Goal: Use online tool/utility: Utilize a website feature to perform a specific function

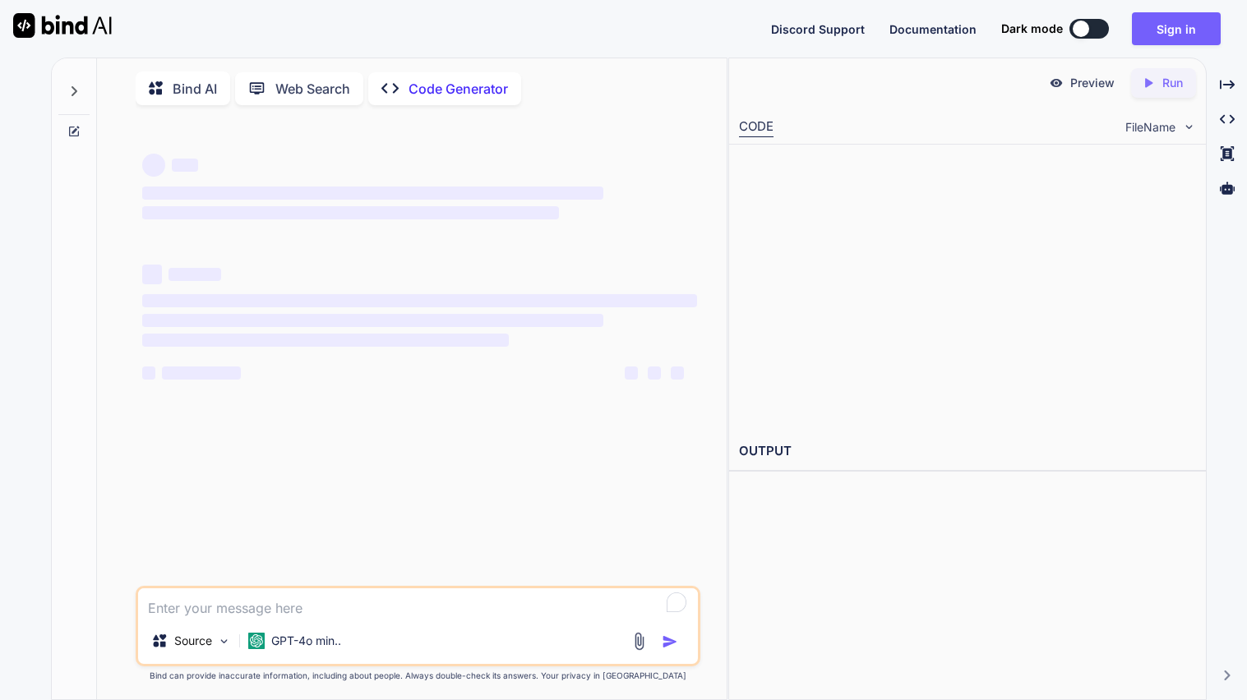
click at [127, 46] on div "Discord Support Documentation Dark mode Sign in Created with Pixso." at bounding box center [623, 29] width 1247 height 58
click at [175, 88] on p "Bind AI" at bounding box center [195, 89] width 44 height 20
type textarea "x"
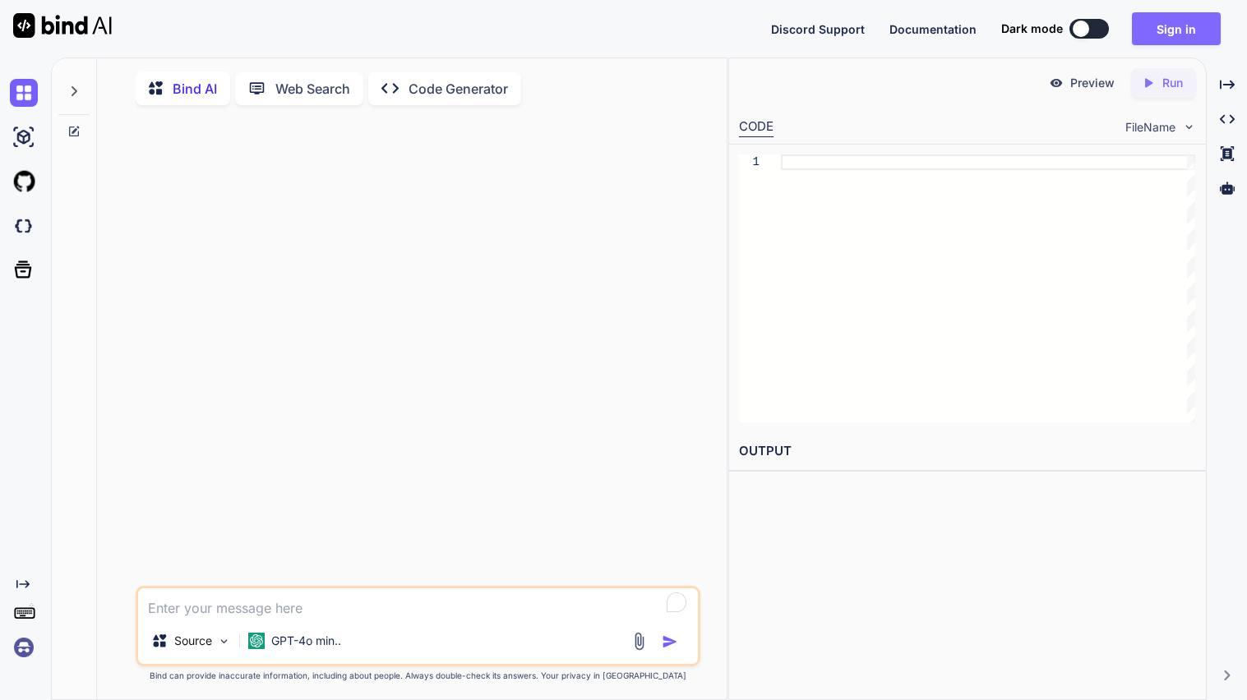
click at [1139, 30] on button "Sign in" at bounding box center [1176, 28] width 89 height 33
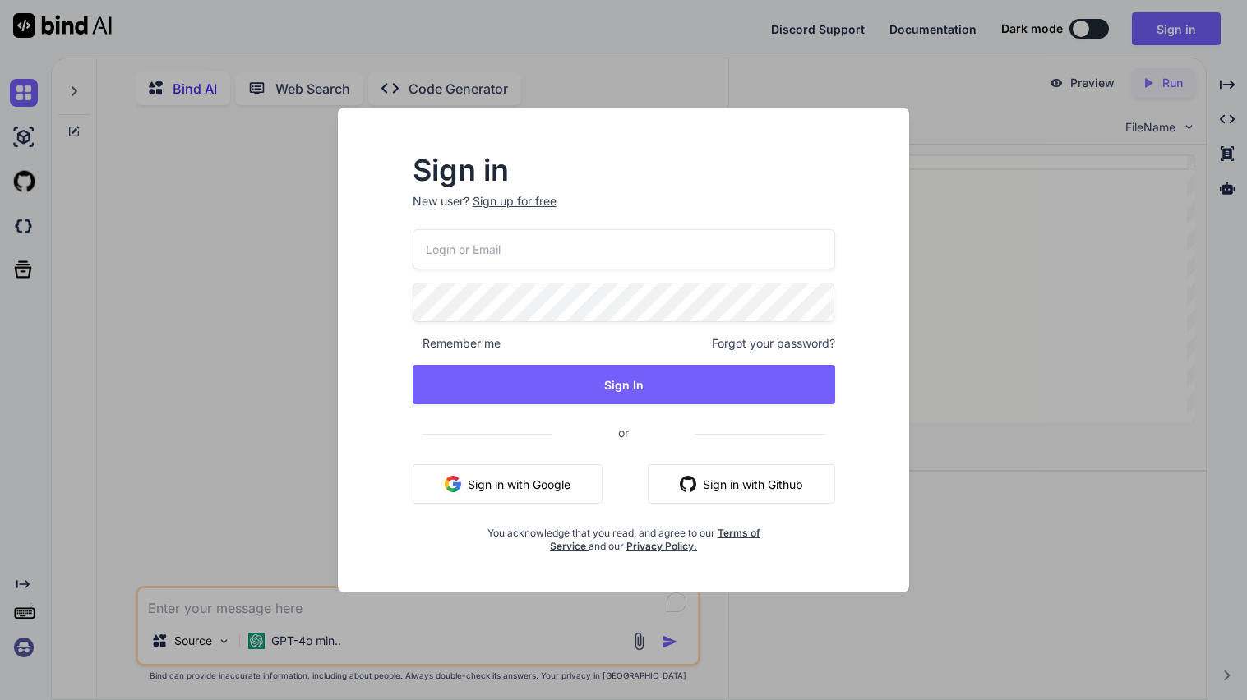
type input "[EMAIL_ADDRESS][DOMAIN_NAME]"
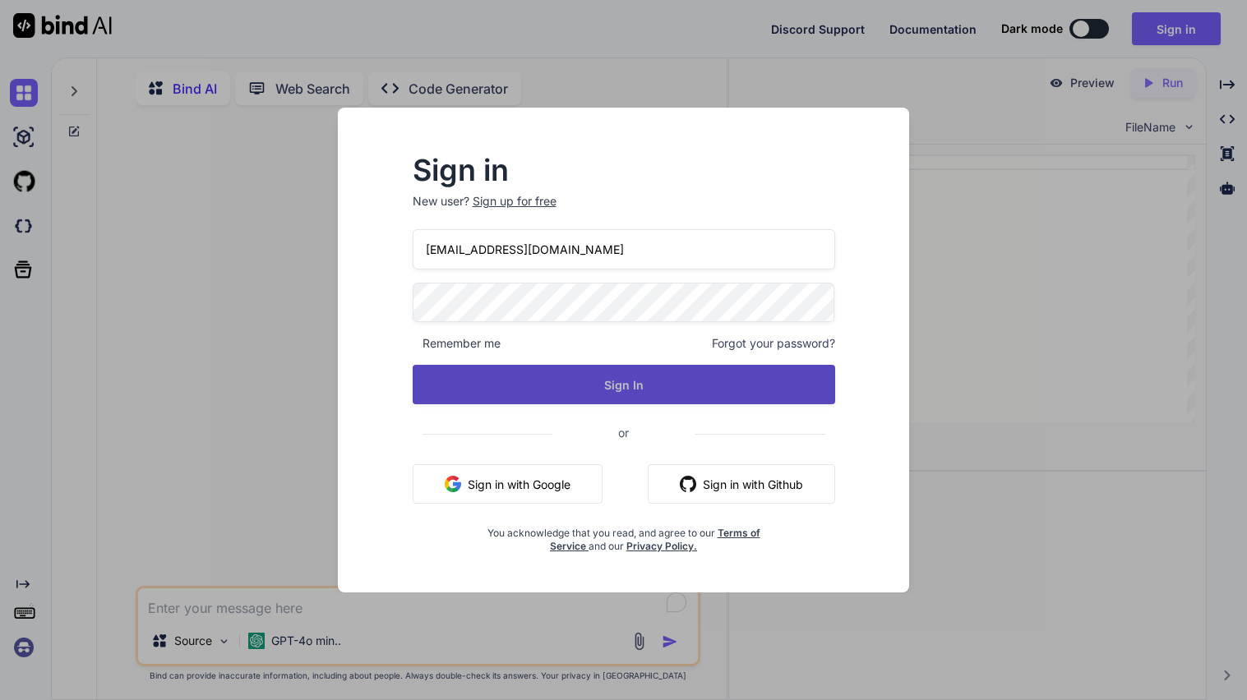
click at [633, 399] on button "Sign In" at bounding box center [624, 384] width 422 height 39
click at [653, 386] on button "Sign In" at bounding box center [624, 384] width 422 height 39
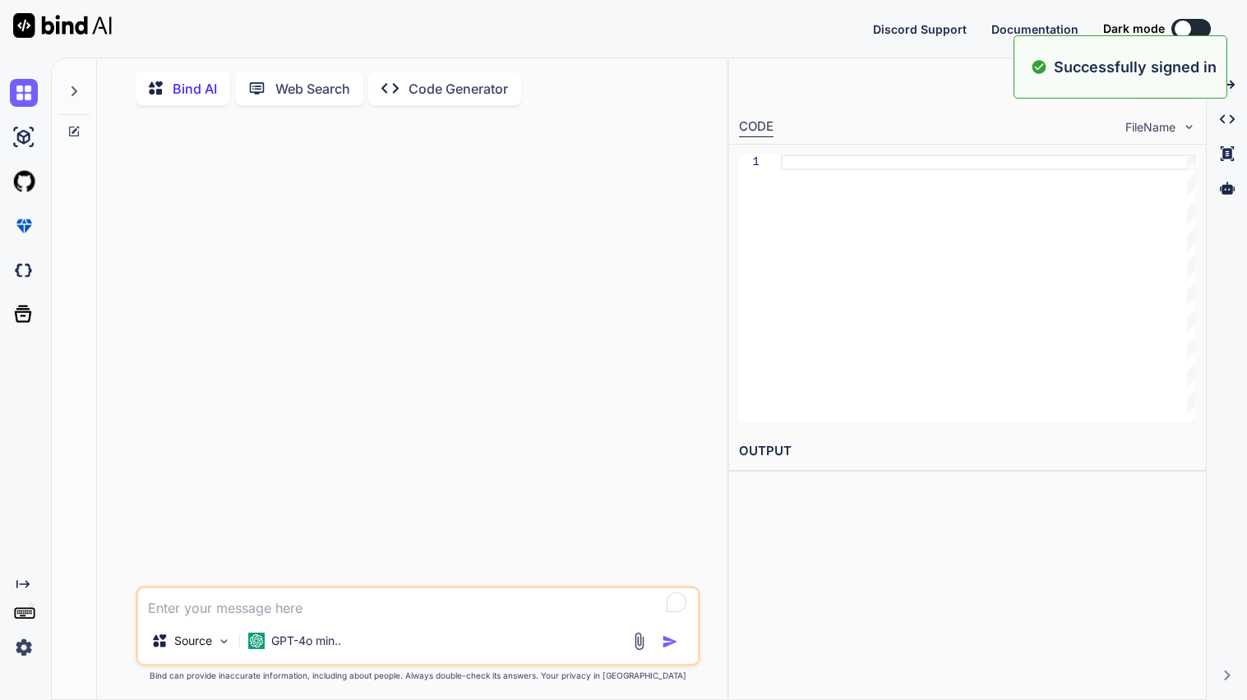
type textarea "x"
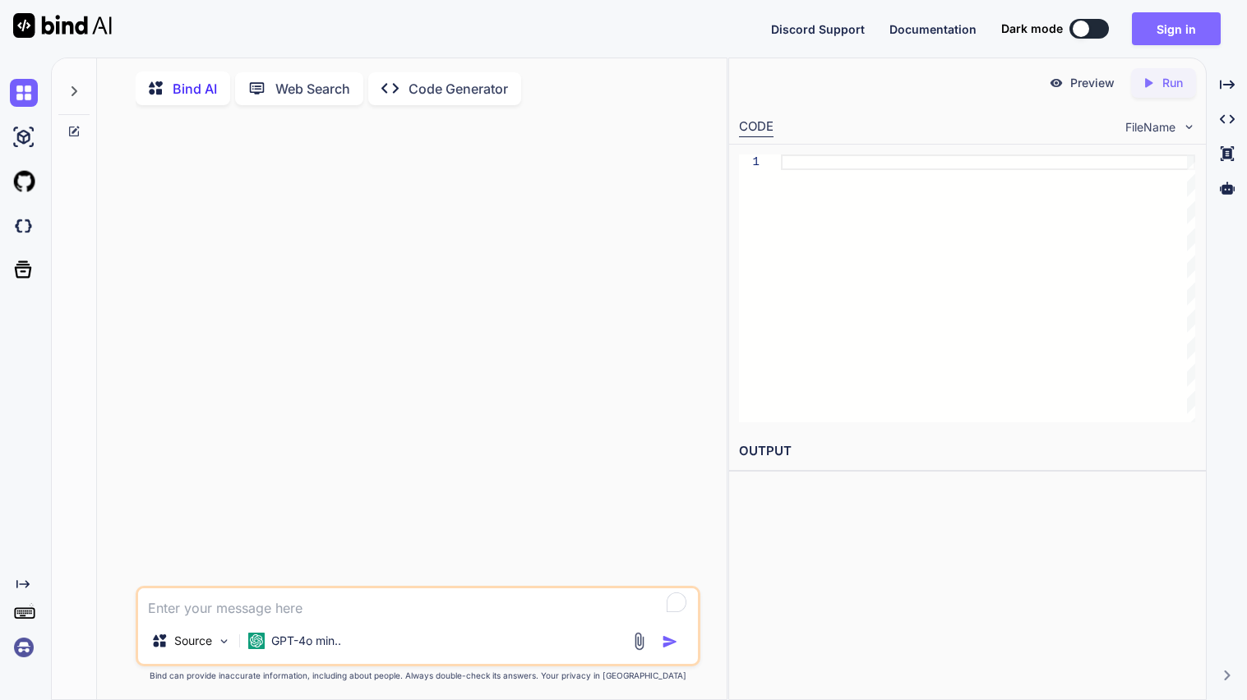
click at [1181, 21] on button "Sign in" at bounding box center [1176, 28] width 89 height 33
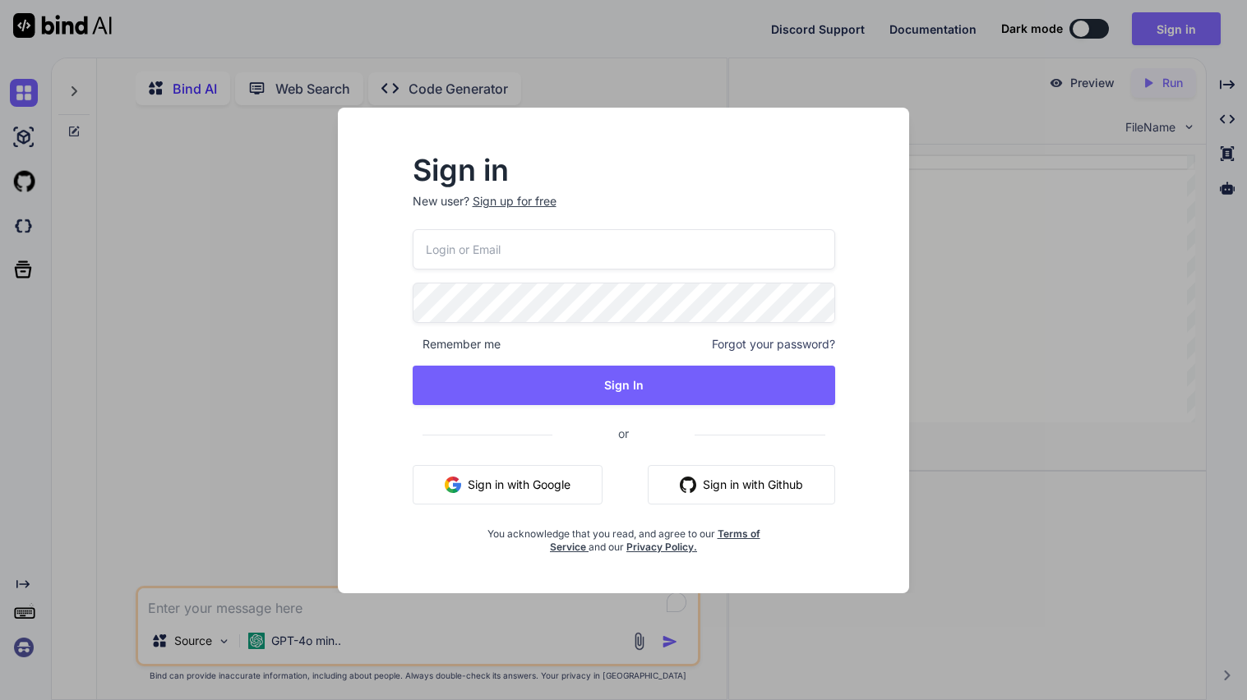
type input "[EMAIL_ADDRESS][DOMAIN_NAME]"
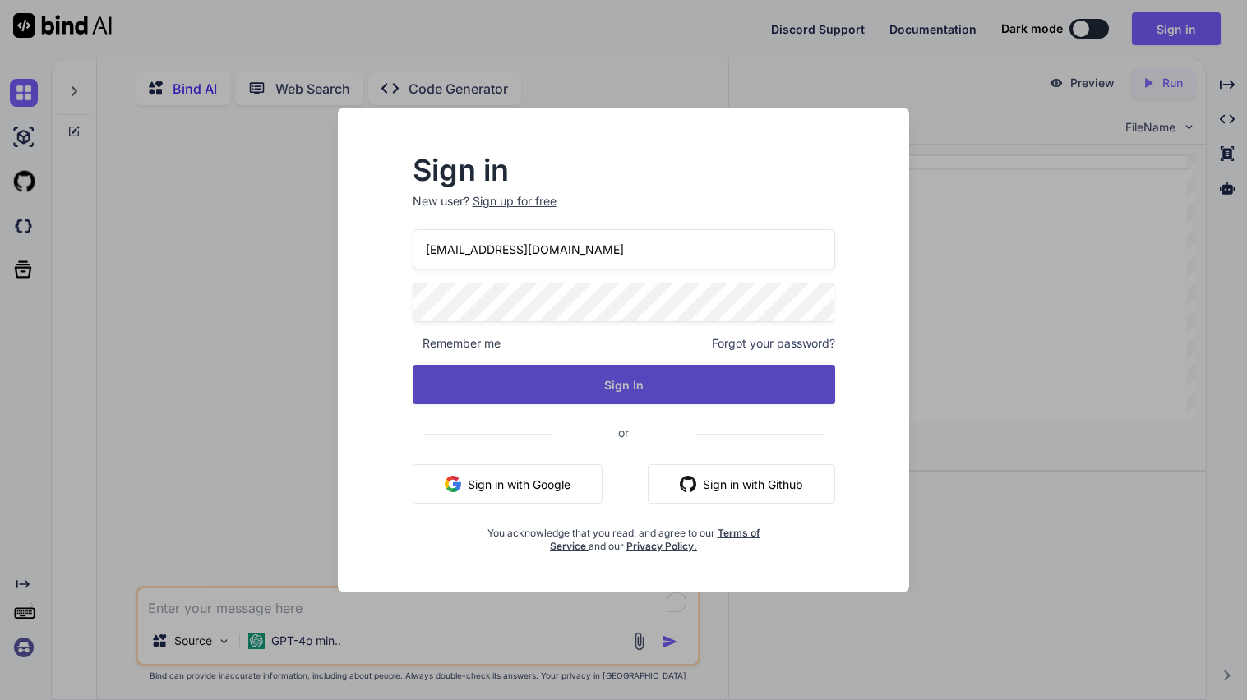
click at [570, 395] on button "Sign In" at bounding box center [624, 384] width 422 height 39
click at [644, 377] on button "Sign In" at bounding box center [624, 384] width 422 height 39
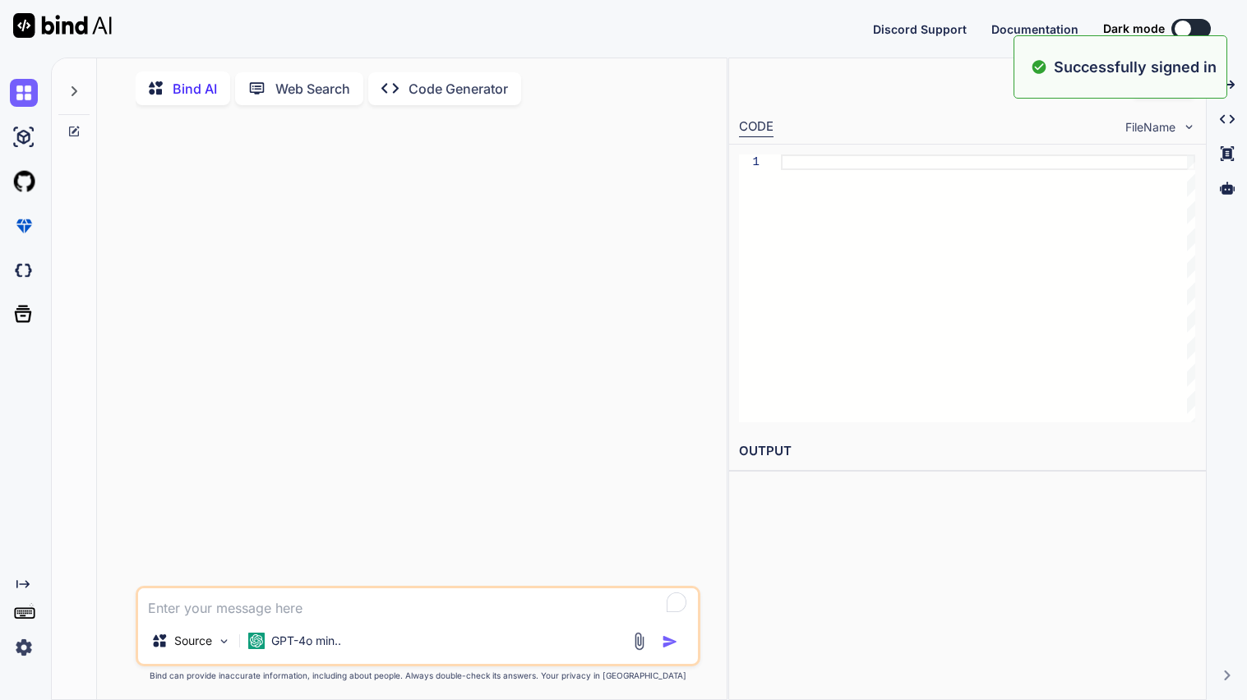
type textarea "x"
click at [1184, 30] on button "Sign in" at bounding box center [1176, 28] width 89 height 33
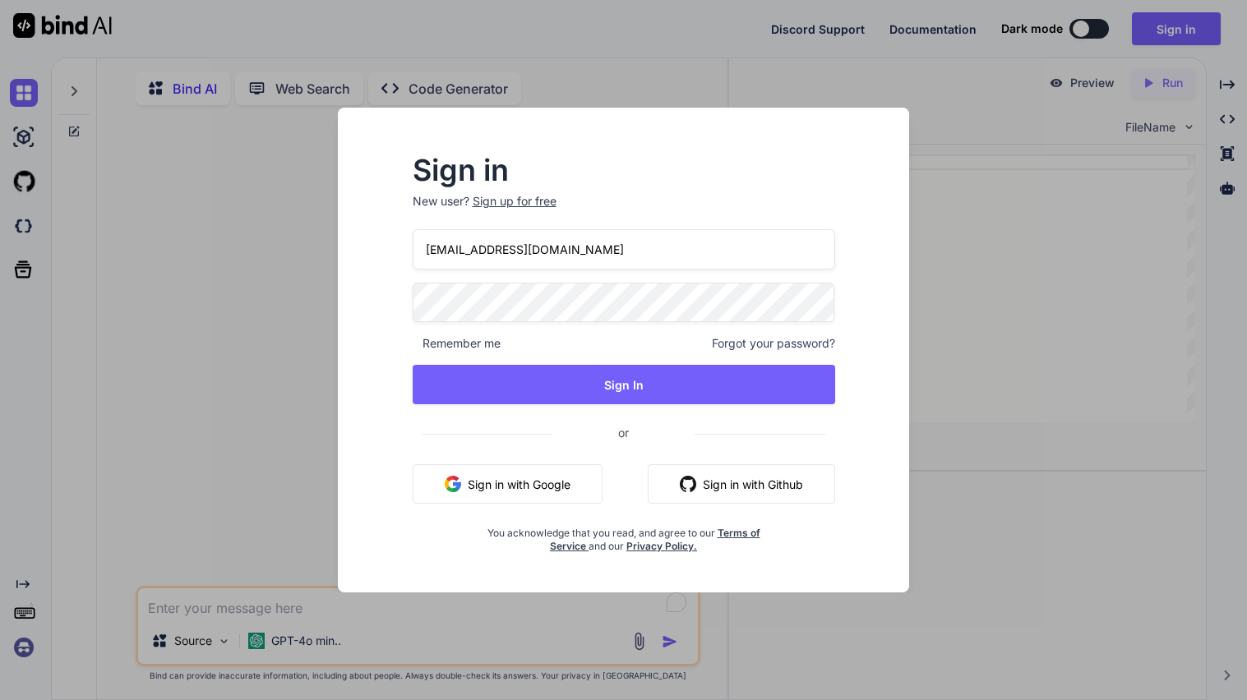
click at [478, 251] on input "[EMAIL_ADDRESS][DOMAIN_NAME]" at bounding box center [624, 249] width 422 height 40
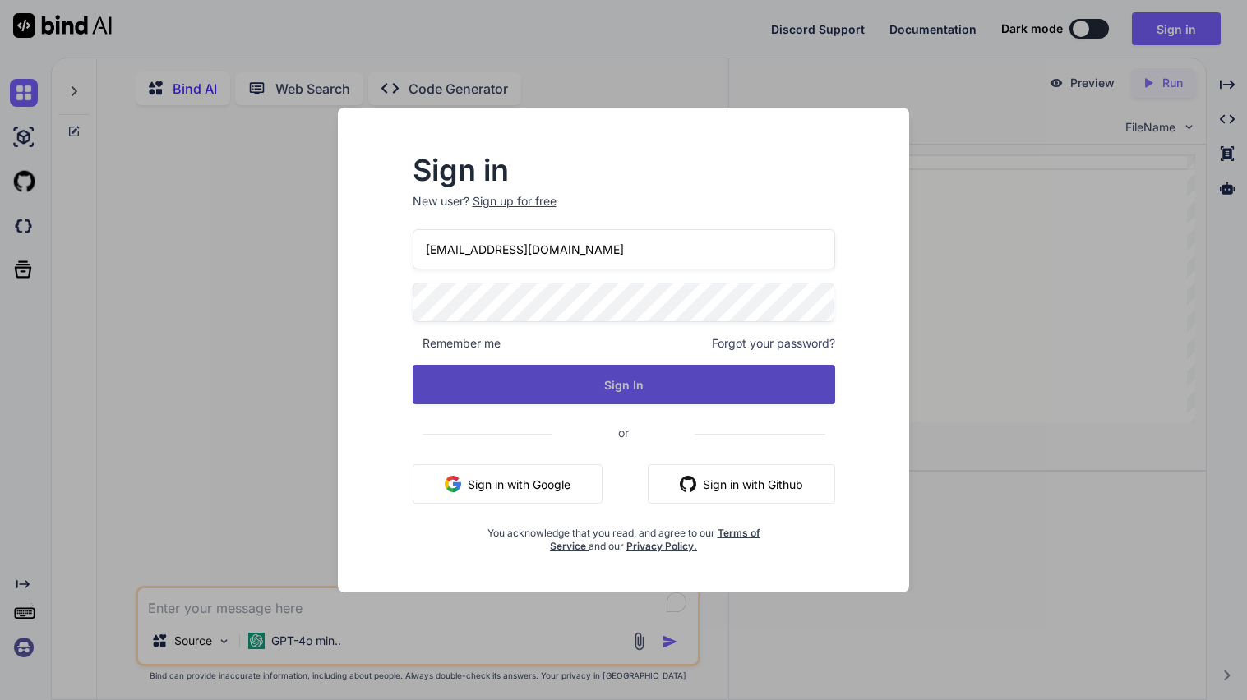
type input "[EMAIL_ADDRESS][DOMAIN_NAME]"
click at [554, 396] on button "Sign In" at bounding box center [624, 384] width 422 height 39
click at [630, 395] on button "Sign In" at bounding box center [624, 384] width 422 height 39
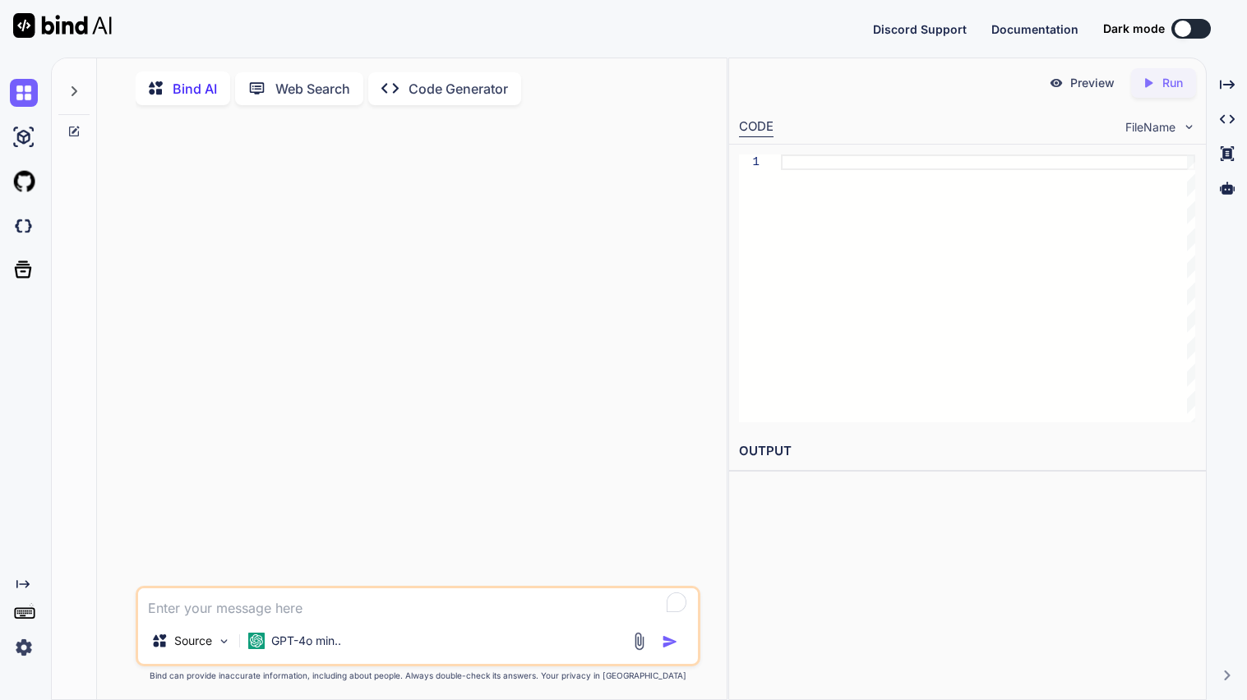
click at [344, 608] on textarea "To enrich screen reader interactions, please activate Accessibility in Grammarl…" at bounding box center [418, 603] width 560 height 30
type textarea "x"
type textarea "g"
type textarea "x"
type textarea "ge"
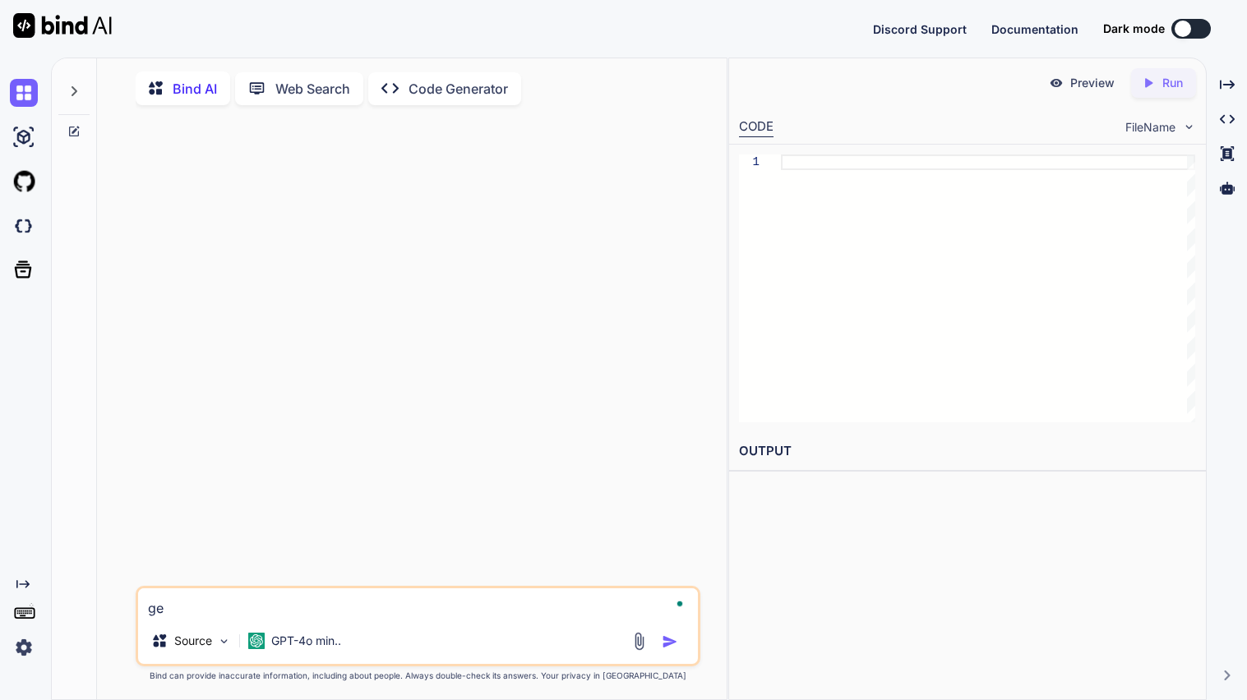
type textarea "x"
type textarea "gen"
type textarea "x"
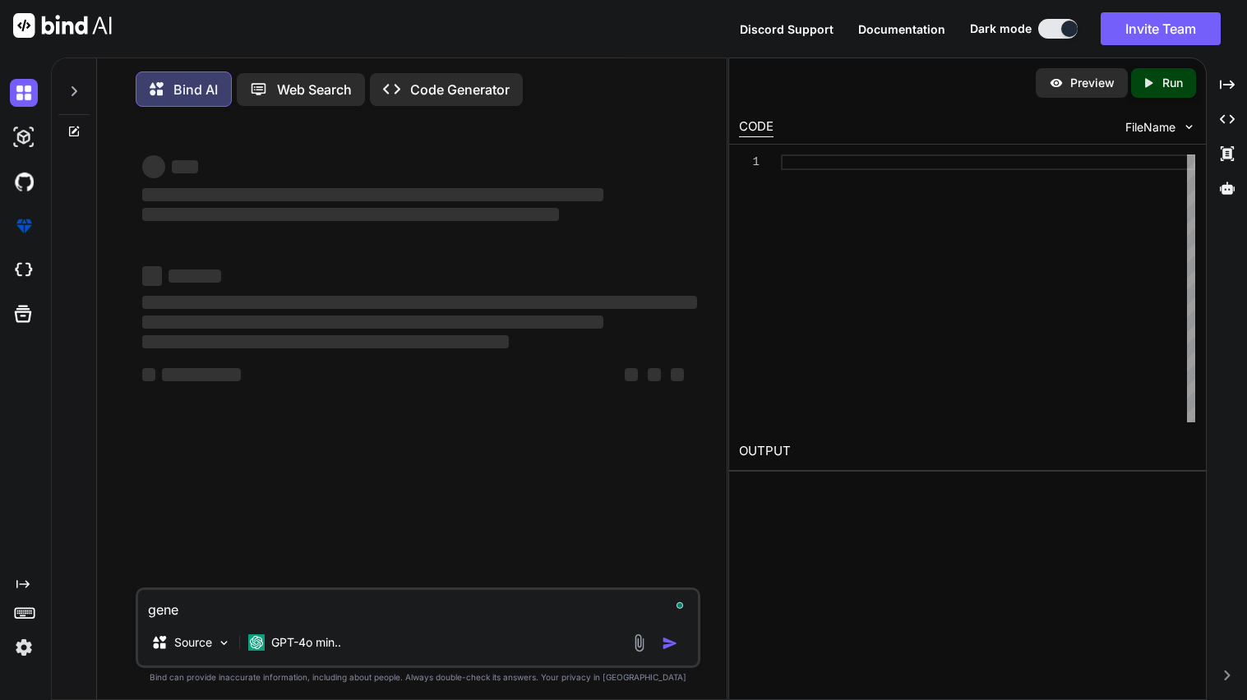
type textarea "gener"
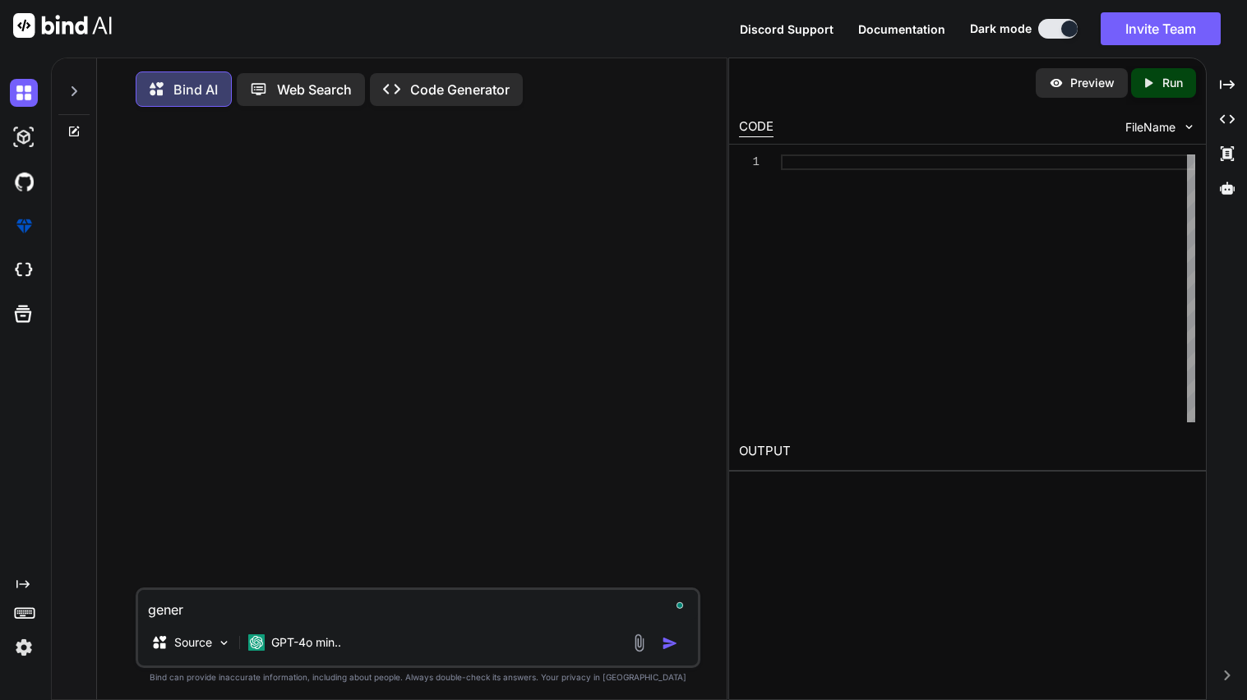
type textarea "x"
type textarea "genera"
type textarea "x"
type textarea "generat"
type textarea "x"
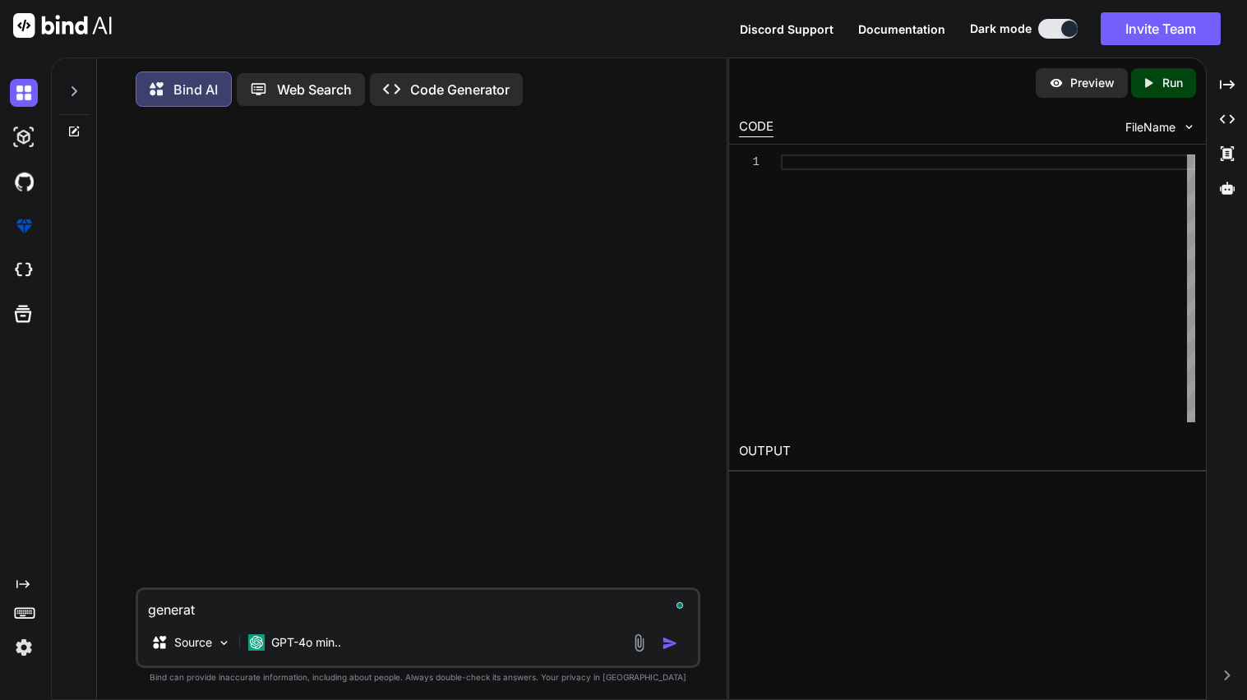
type textarea "generate"
type textarea "x"
type textarea "generate"
type textarea "x"
type textarea "generate a"
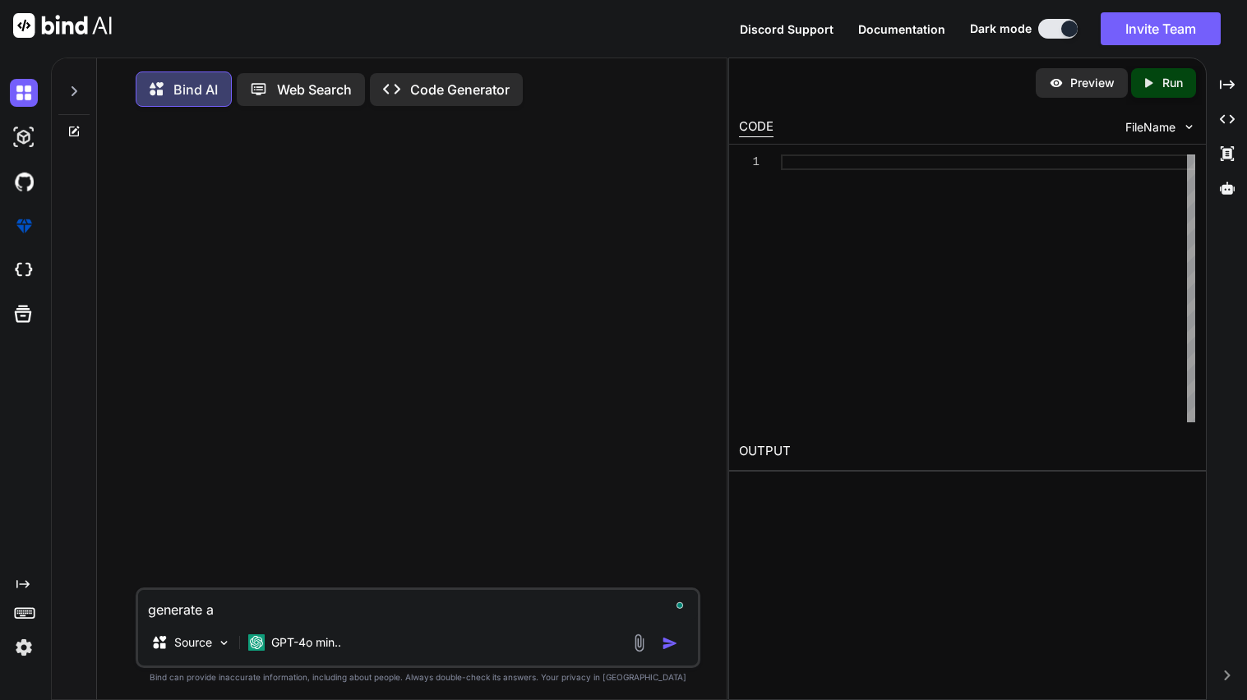
type textarea "x"
type textarea "generate a l"
type textarea "x"
type textarea "generate a lo"
type textarea "x"
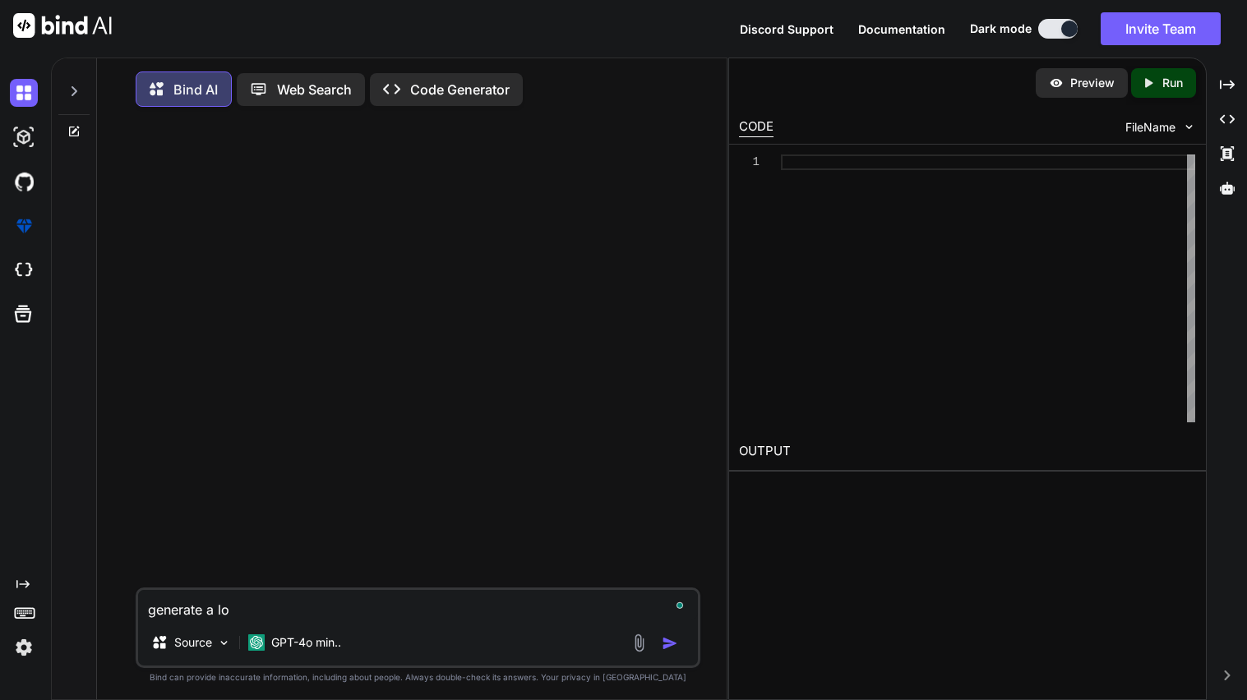
type textarea "generate a lov"
type textarea "x"
type textarea "generate a love"
type textarea "x"
type textarea "generate a love p"
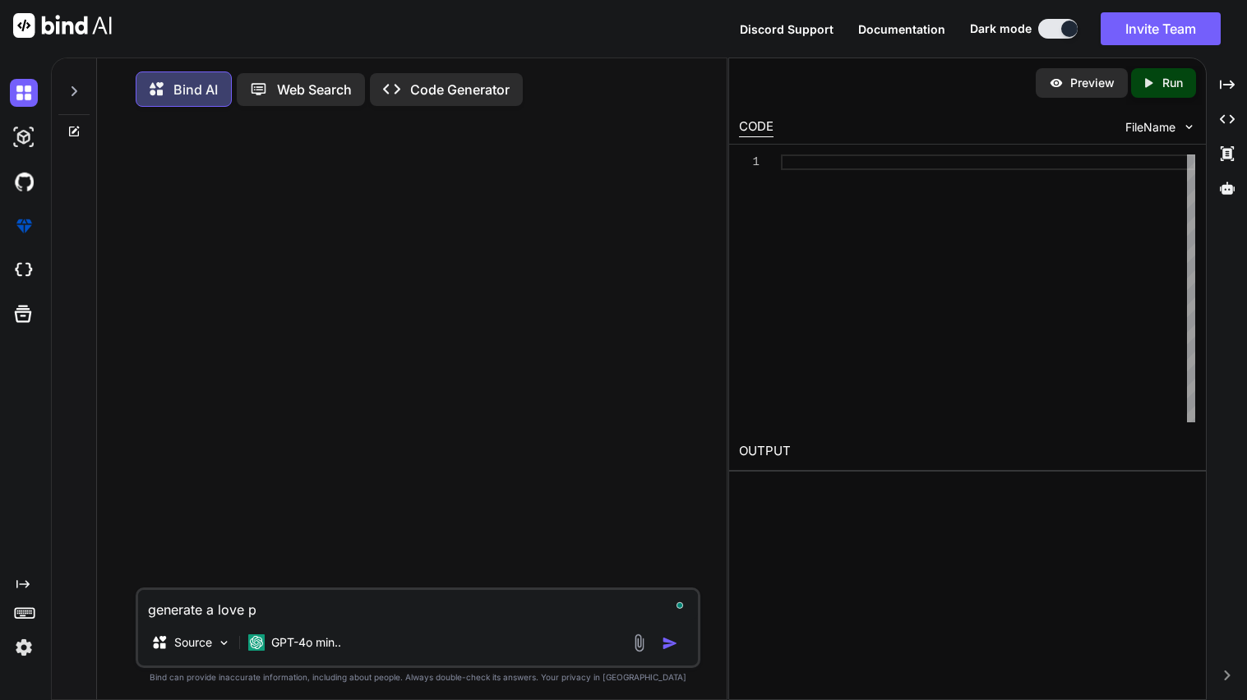
type textarea "x"
type textarea "generate a love po"
type textarea "x"
type textarea "generate a love [PERSON_NAME]"
type textarea "x"
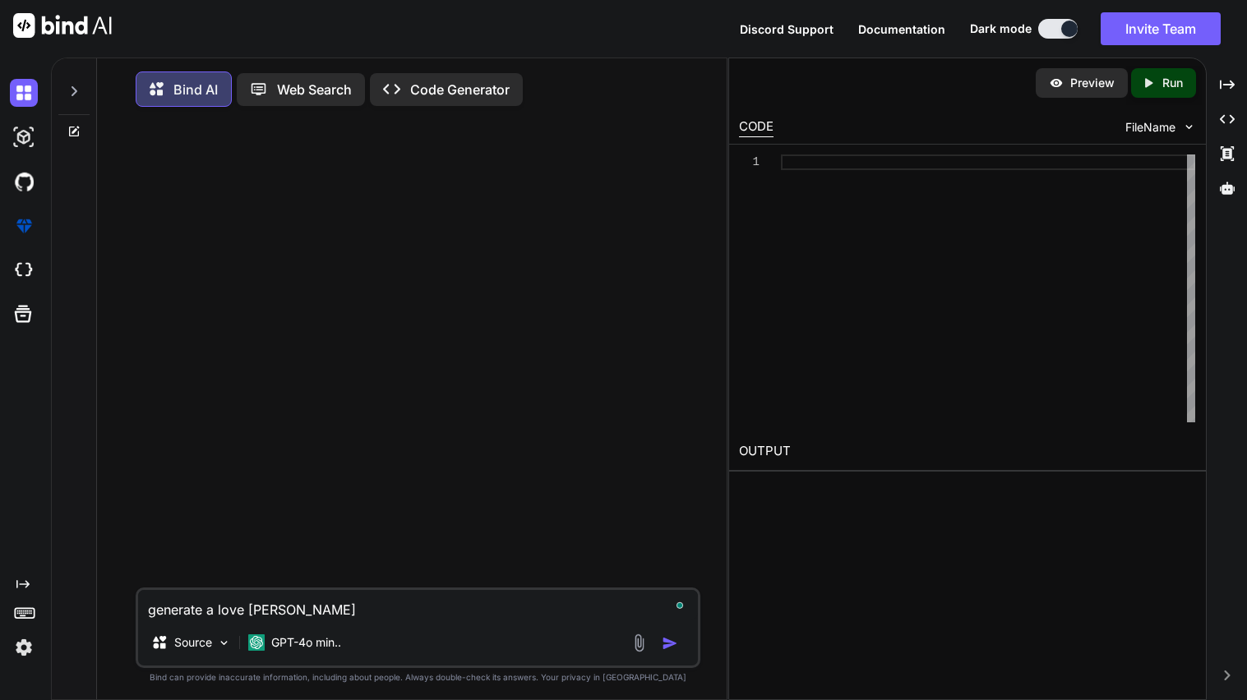
type textarea "generate a love poem"
type textarea "x"
type textarea "generate a love poem"
type textarea "x"
type textarea "generate a love poem t"
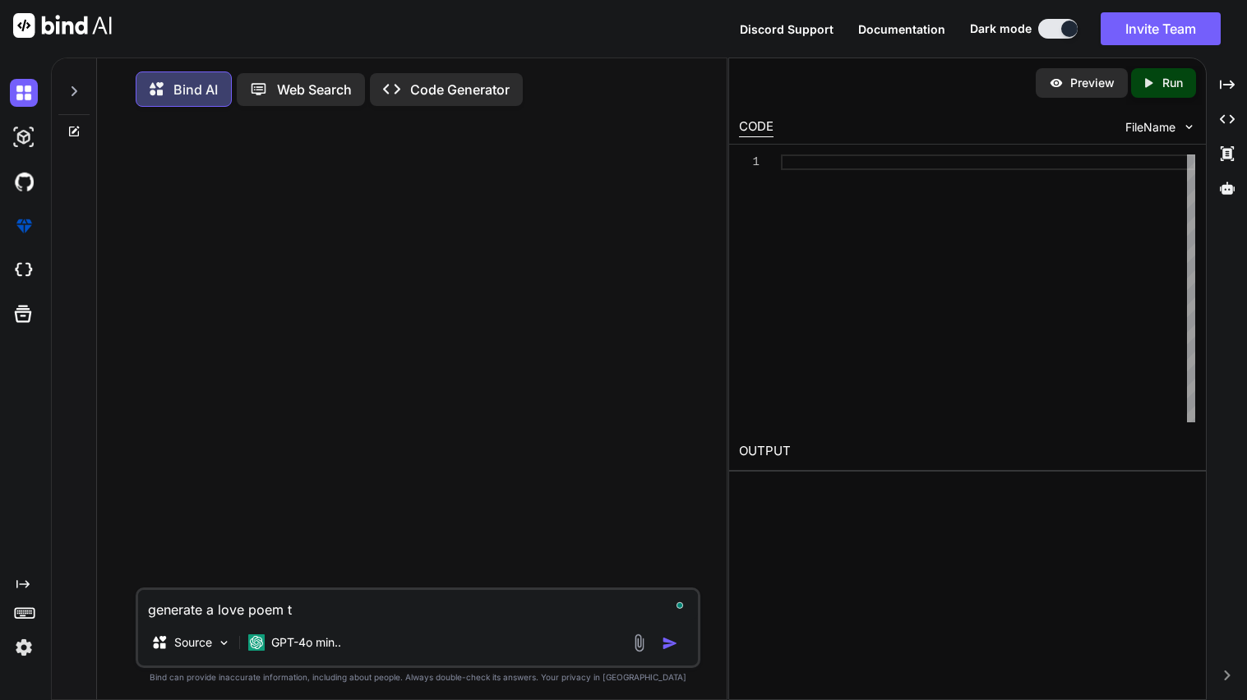
type textarea "x"
type textarea "generate a love poem to"
type textarea "x"
type textarea "generate a love poem to"
type textarea "x"
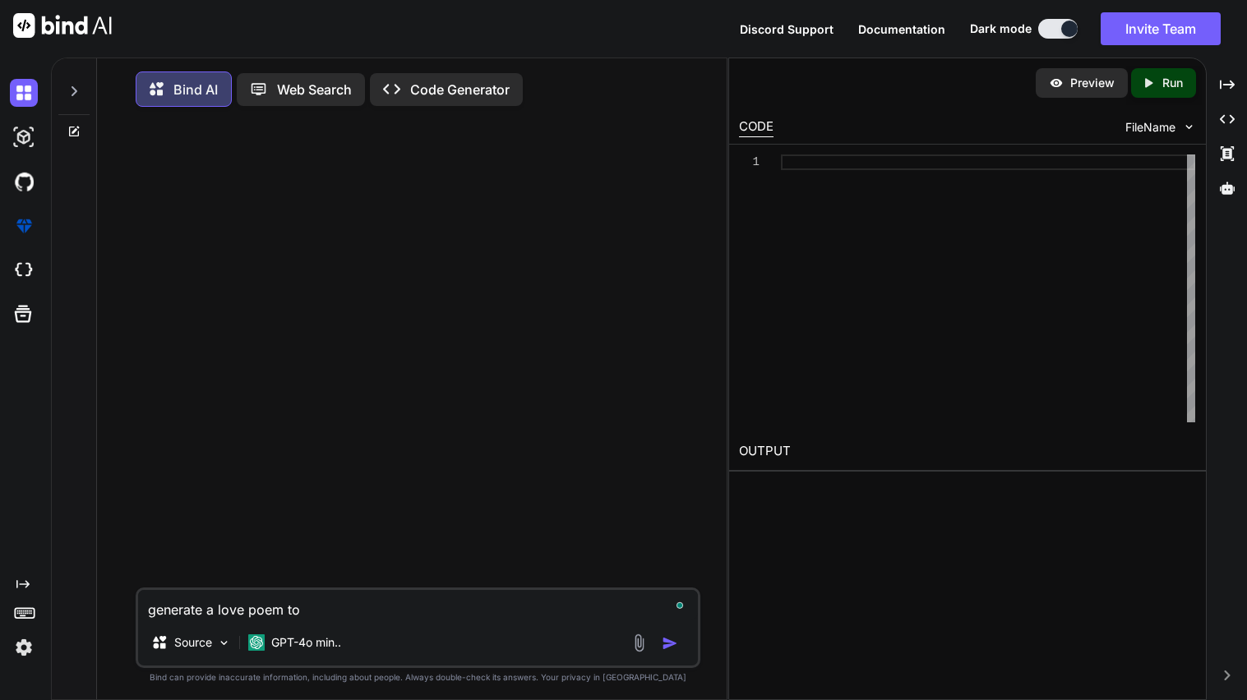
type textarea "generate a love poem to a"
type textarea "x"
type textarea "generate a love poem to a"
type textarea "x"
type textarea "generate a love poem to a g"
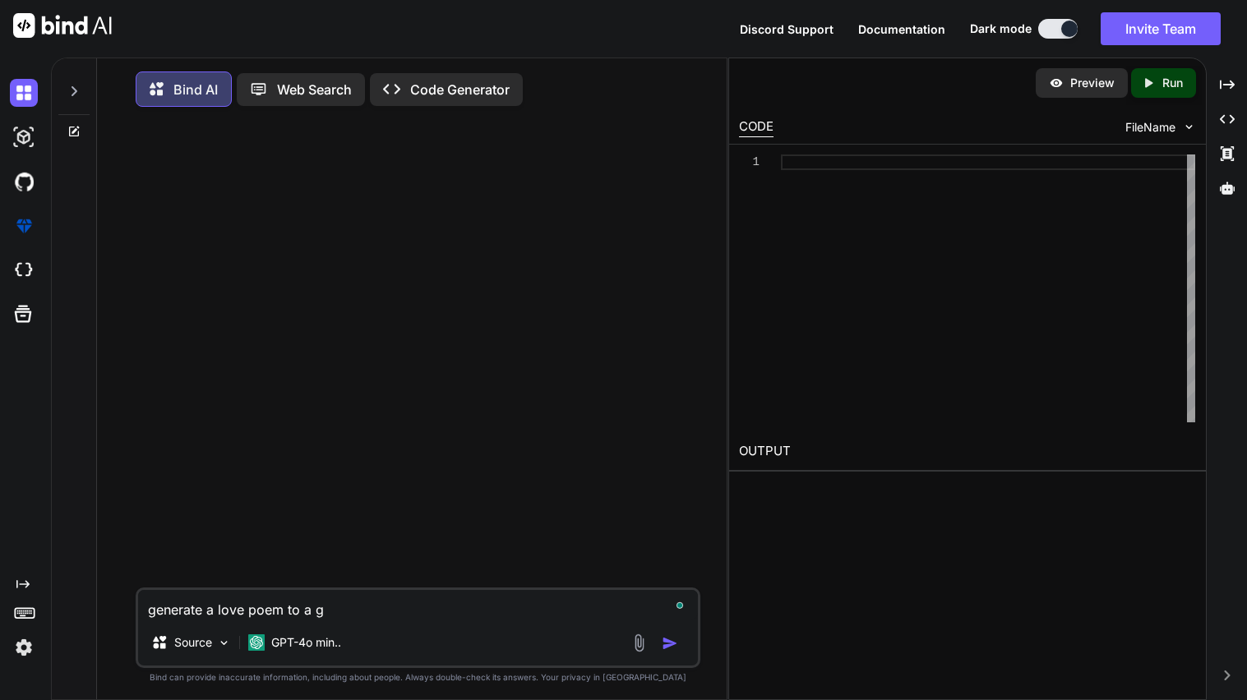
type textarea "x"
type textarea "generate a love poem to a gi"
type textarea "x"
type textarea "generate a love poem to a gir"
type textarea "x"
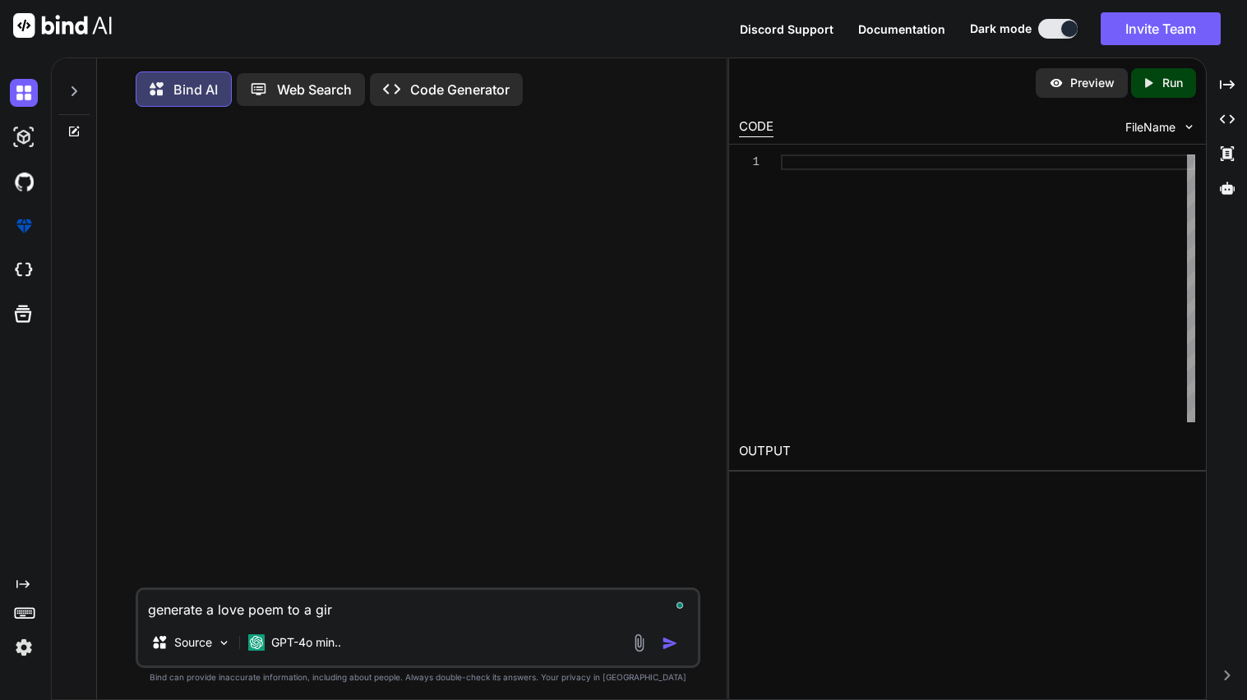
type textarea "generate a love poem to a girl"
type textarea "x"
type textarea "generate a love poem to a girl"
type textarea "x"
type textarea "generate a love poem to a girl n"
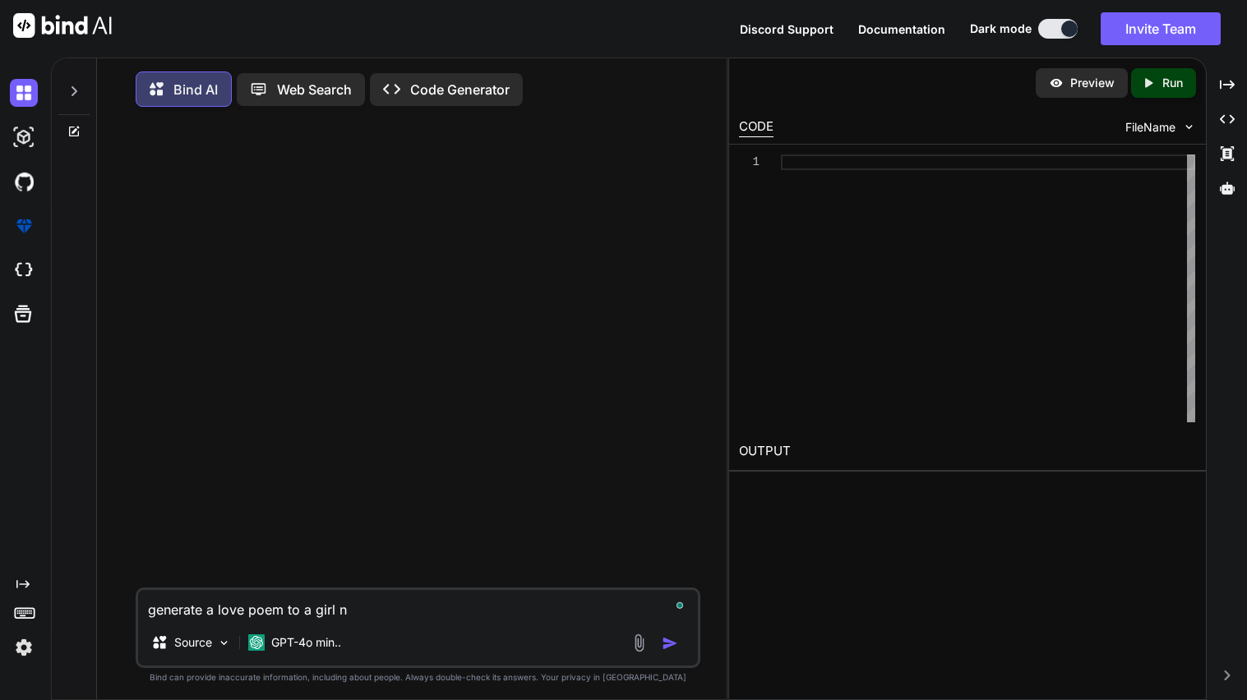
type textarea "x"
type textarea "generate a love poem to a girl na"
type textarea "x"
type textarea "generate a love poem to a girl nam"
type textarea "x"
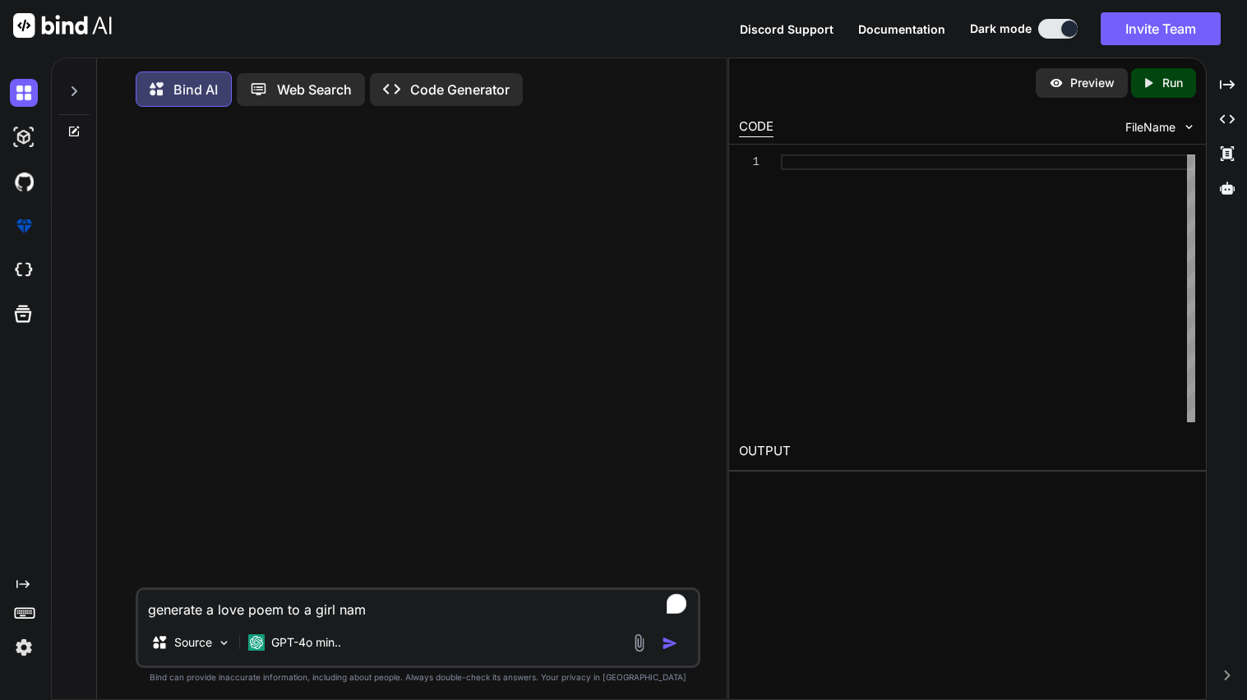
type textarea "generate a love poem to a girl name"
type textarea "x"
type textarea "generate a love poem to a girl named"
type textarea "x"
type textarea "generate a love poem to a girl named"
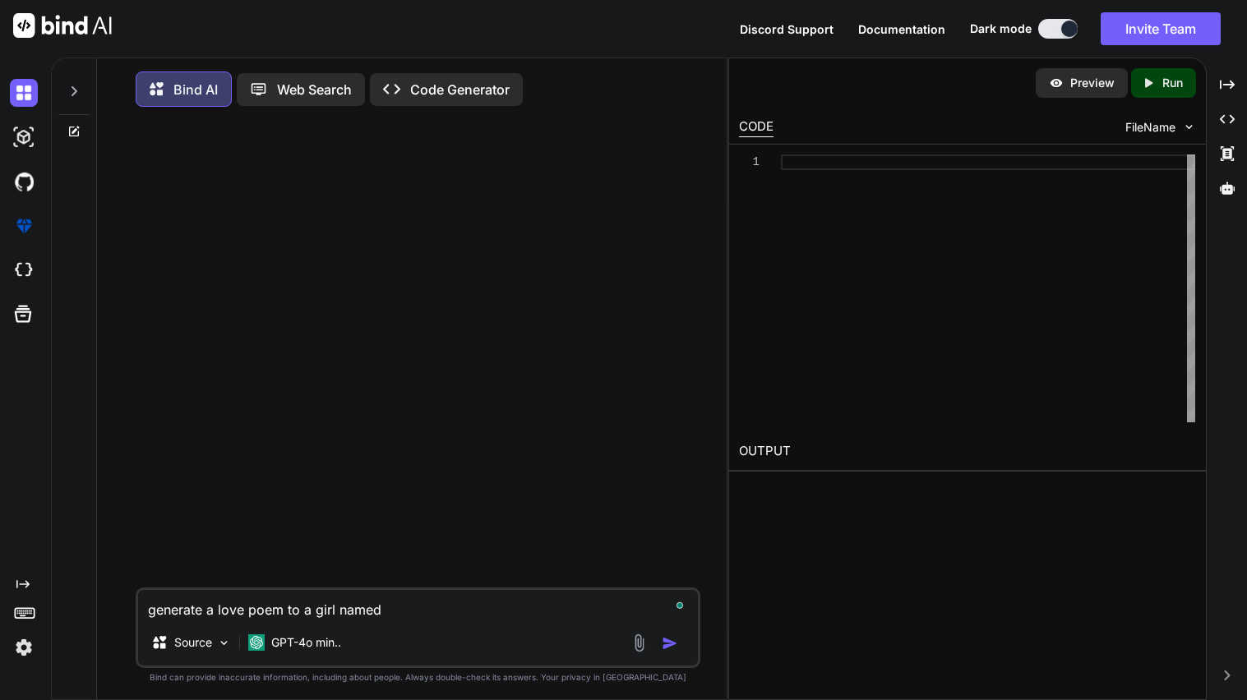
type textarea "x"
type textarea "generate a love poem to a girl named L"
type textarea "x"
type textarea "generate a love poem to a girl named [PERSON_NAME]"
type textarea "x"
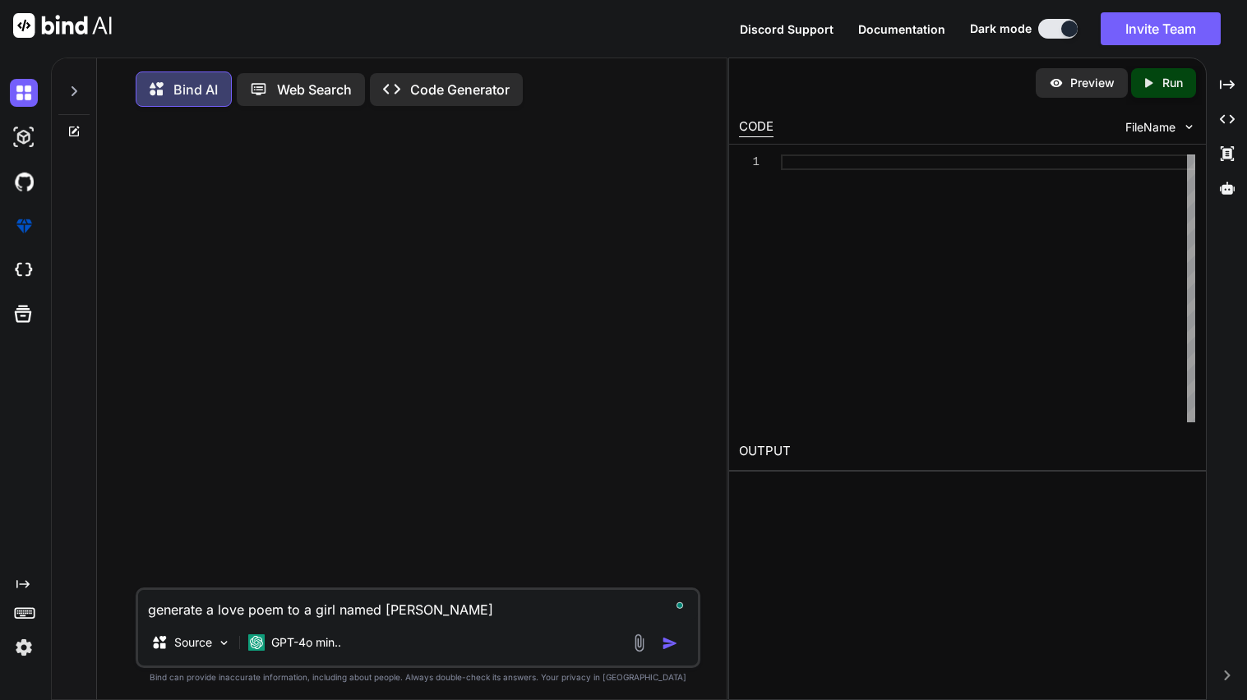
type textarea "generate a love poem to a girl named [PERSON_NAME]"
type textarea "x"
type textarea "generate a love poem to a girl named [PERSON_NAME]"
type textarea "x"
type textarea "generate a love poem to a girl named [PERSON_NAME]"
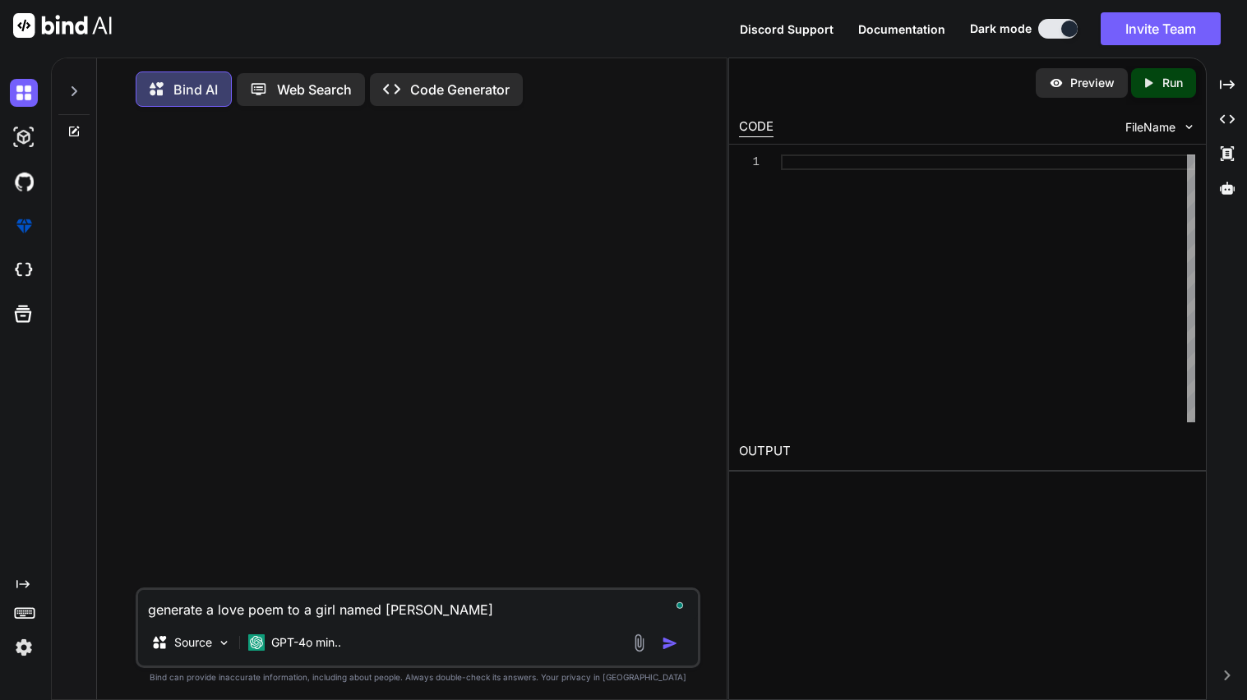
type textarea "x"
type textarea "generate a love poem to a girl named [PERSON_NAME]"
type textarea "x"
type textarea "generate a love poem to a girl named [PERSON_NAME]"
type textarea "x"
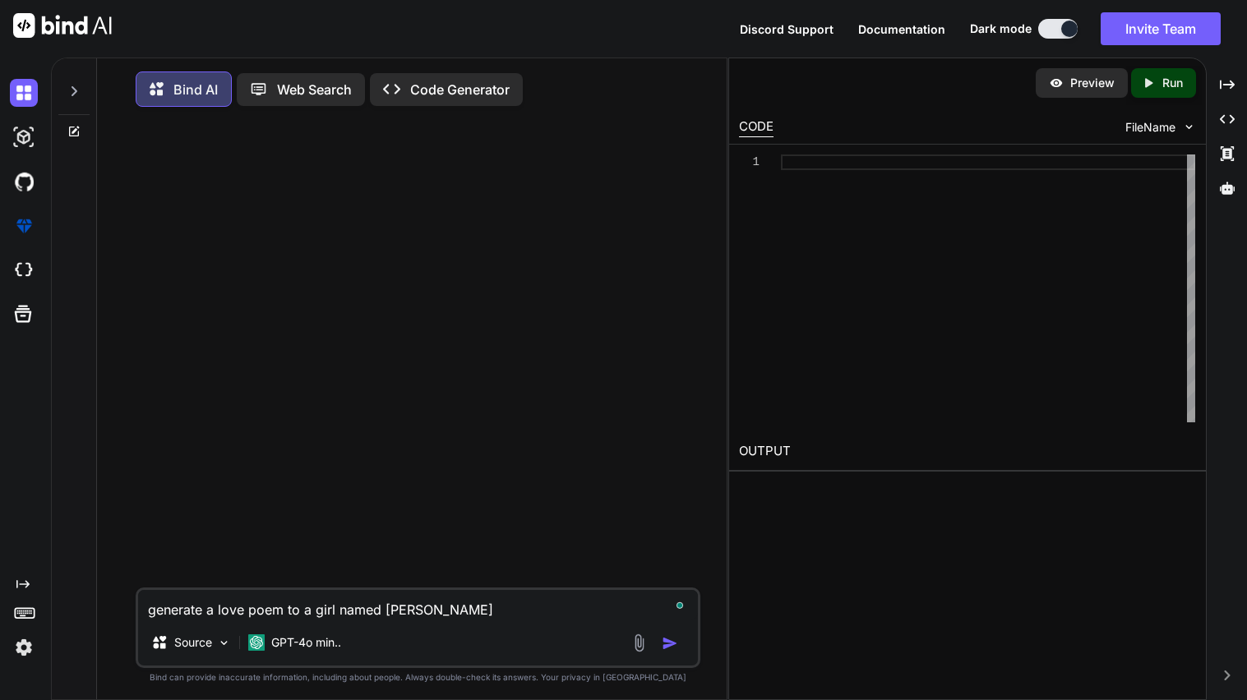
type textarea "generate a love poem to a girl named [PERSON_NAME]"
type textarea "x"
type textarea "generate a love poem to a girl named [PERSON_NAME] be"
type textarea "x"
type textarea "generate a love poem to a girl named [PERSON_NAME] J [PERSON_NAME]"
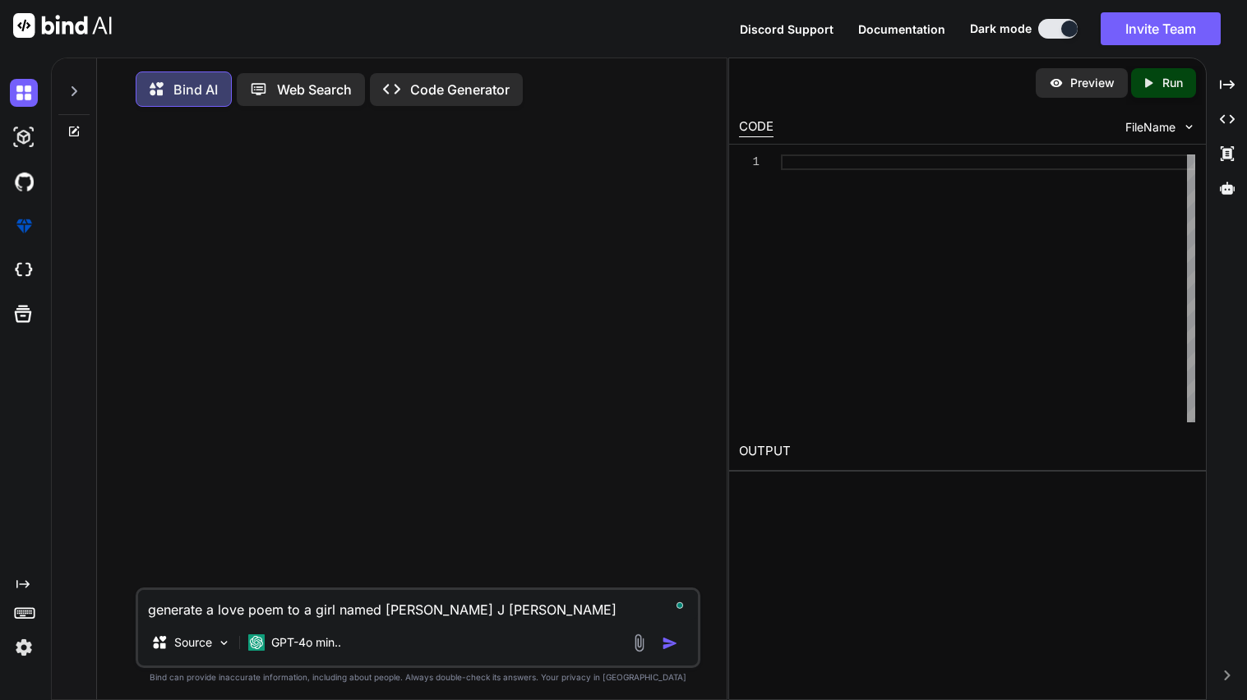
type textarea "x"
type textarea "generate a love poem to a girl named [PERSON_NAME]"
type textarea "x"
type textarea "generate a love poem to a girl named [PERSON_NAME]"
type textarea "x"
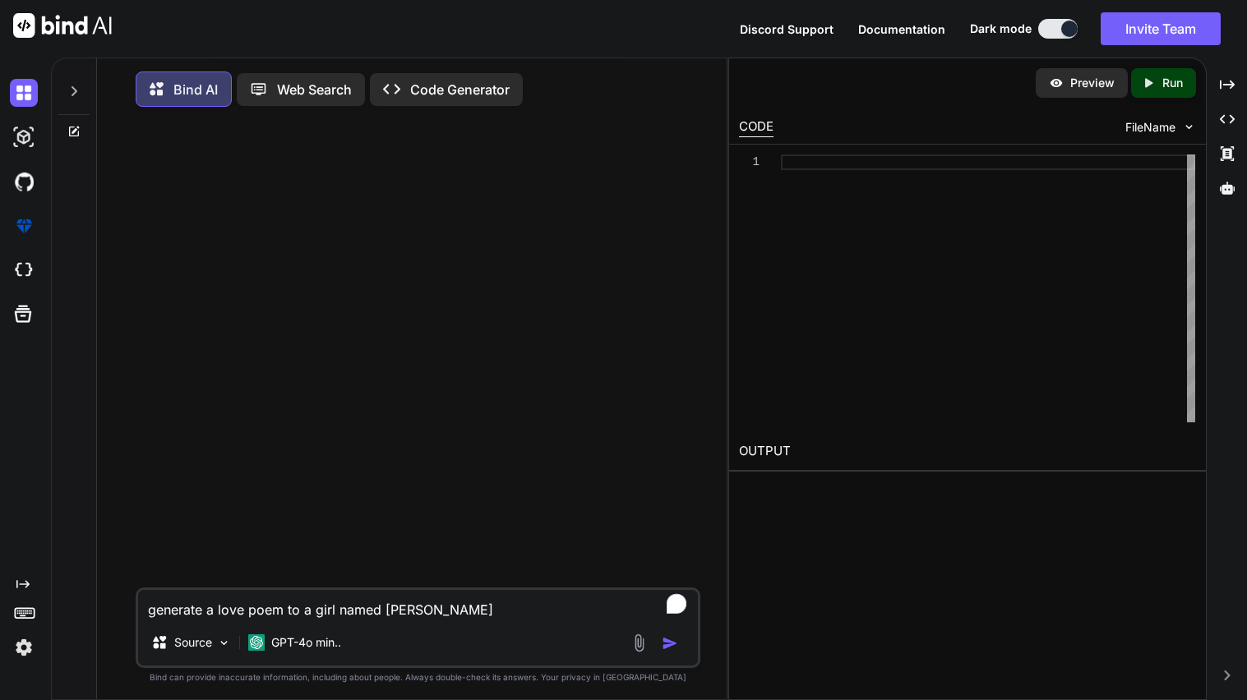
type textarea "generate a love poem to a girl named [PERSON_NAME]"
type textarea "x"
type textarea "generate a love poem to a girl named [PERSON_NAME]"
type textarea "x"
type textarea "generate a love poem to a girl named [PERSON_NAME] s"
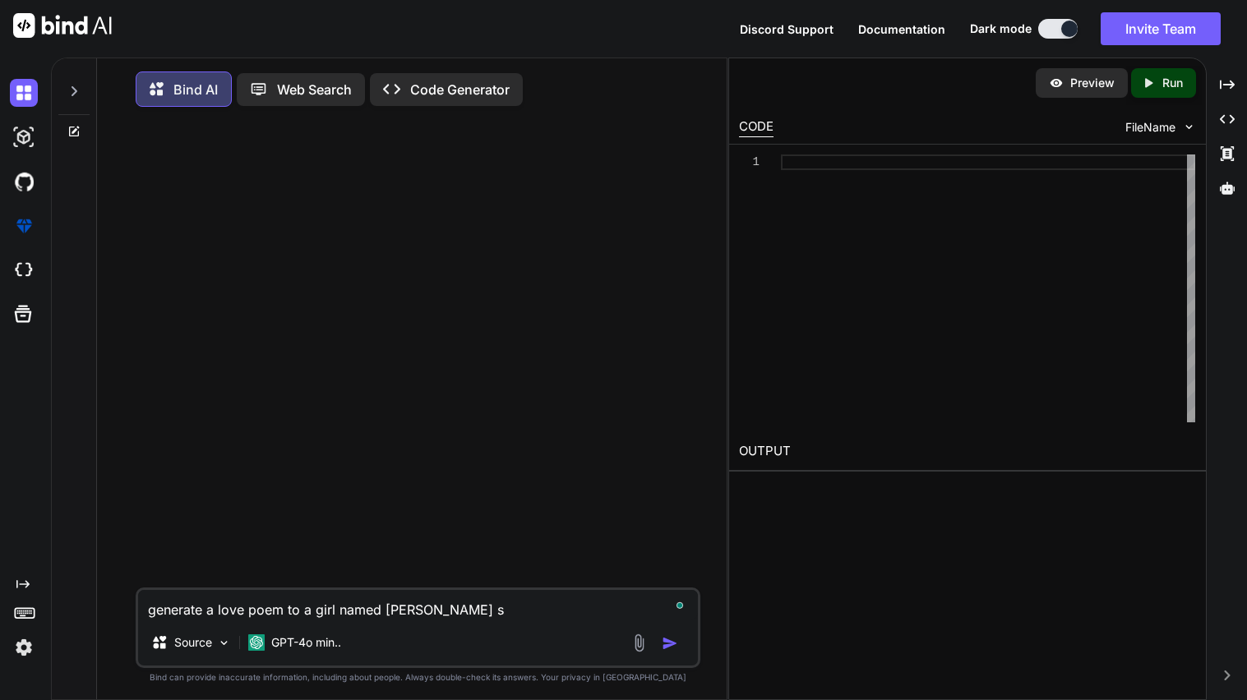
type textarea "x"
type textarea "generate a love poem to a girl named [PERSON_NAME] sa"
type textarea "x"
type textarea "generate a love poem to a girl named [PERSON_NAME] say"
type textarea "x"
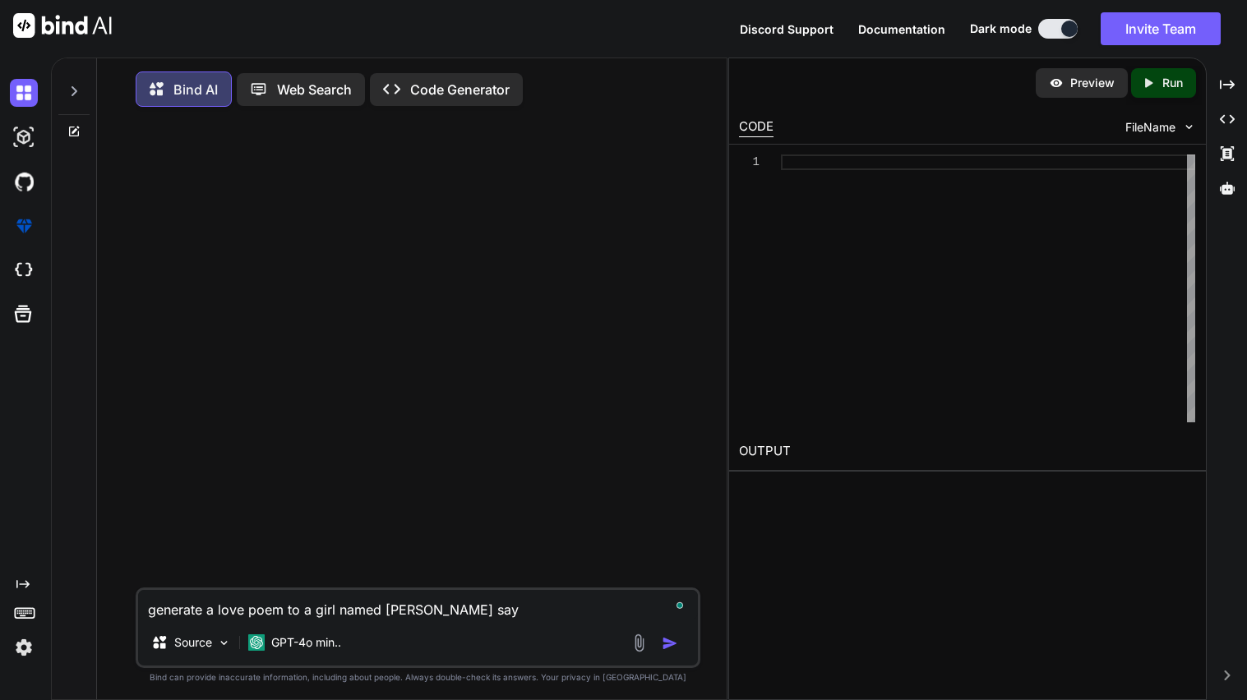
type textarea "generate a love poem to a girl named [PERSON_NAME] says"
type textarea "x"
type textarea "generate a love poem to a girl named [PERSON_NAME] says="
type textarea "x"
type textarea "generate a love poem to a girl named [PERSON_NAME] says=y"
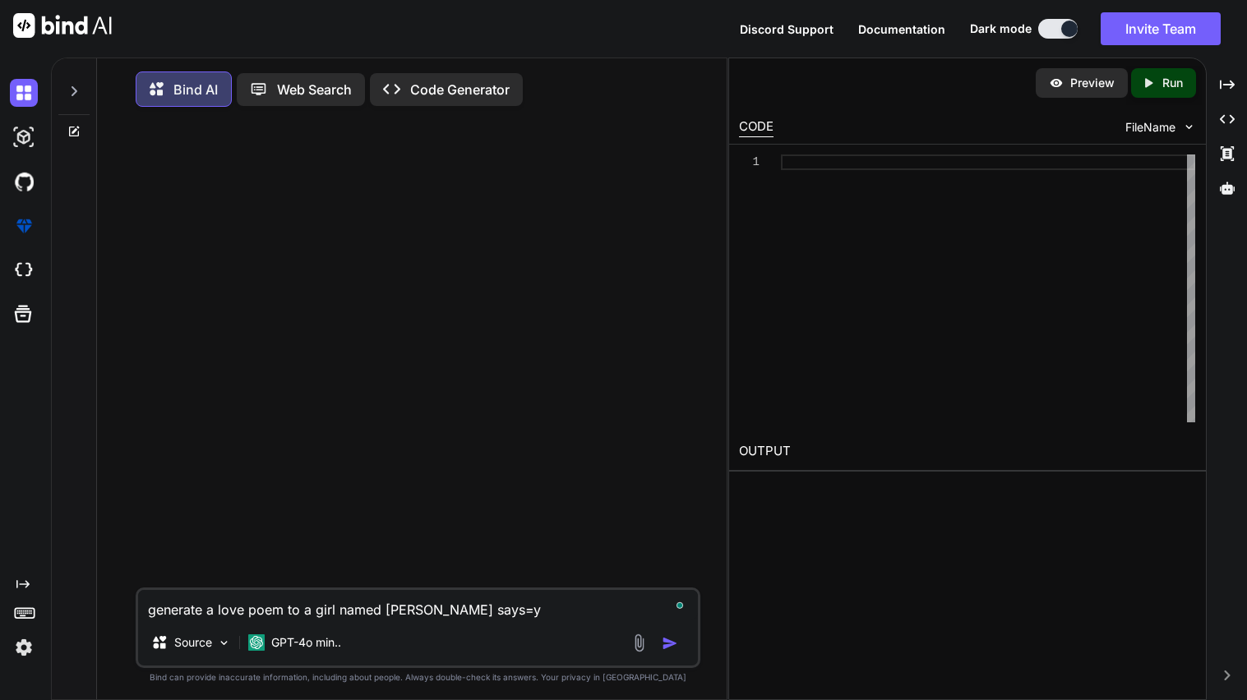
type textarea "x"
type textarea "generate a love poem to a girl named [PERSON_NAME] says=[PERSON_NAME]"
type textarea "x"
type textarea "generate a love poem to a girl named [PERSON_NAME] says=[PERSON_NAME]"
type textarea "x"
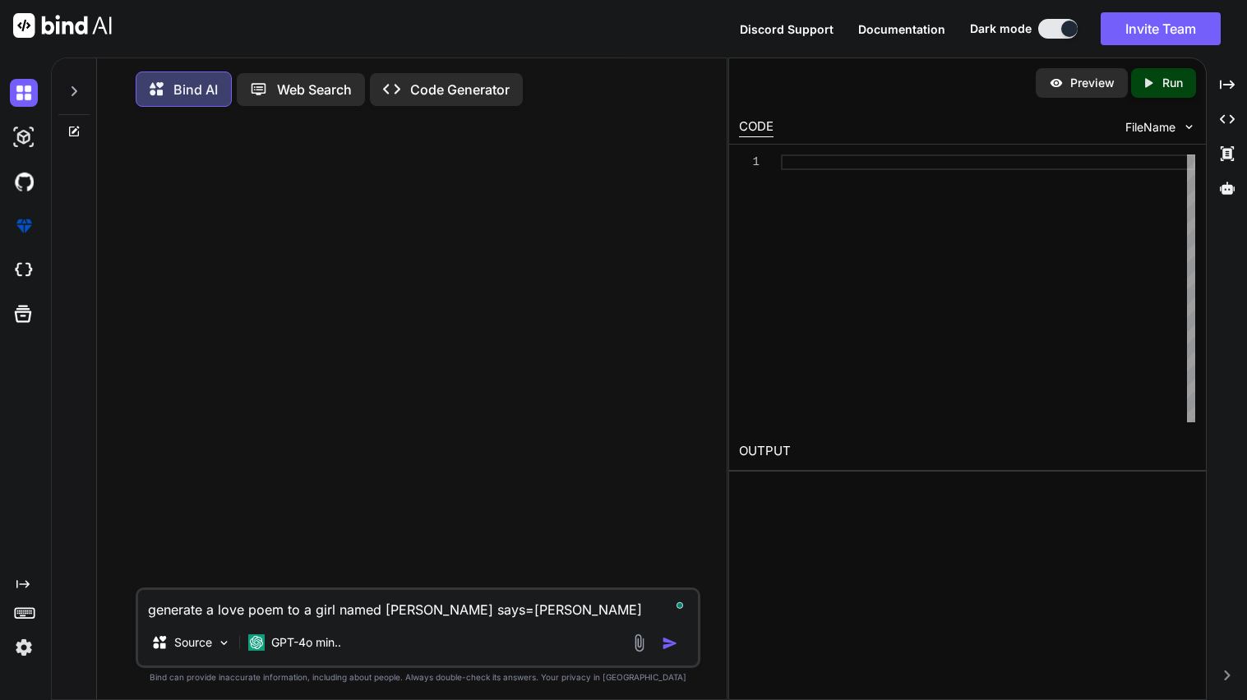
type textarea "generate a love poem to a girl named [PERSON_NAME] says=[PERSON_NAME]"
type textarea "x"
type textarea "generate a love poem to a girl named [PERSON_NAME] says=[PERSON_NAME]"
type textarea "x"
type textarea "generate a love poem to a girl named [PERSON_NAME] says=[PERSON_NAME]"
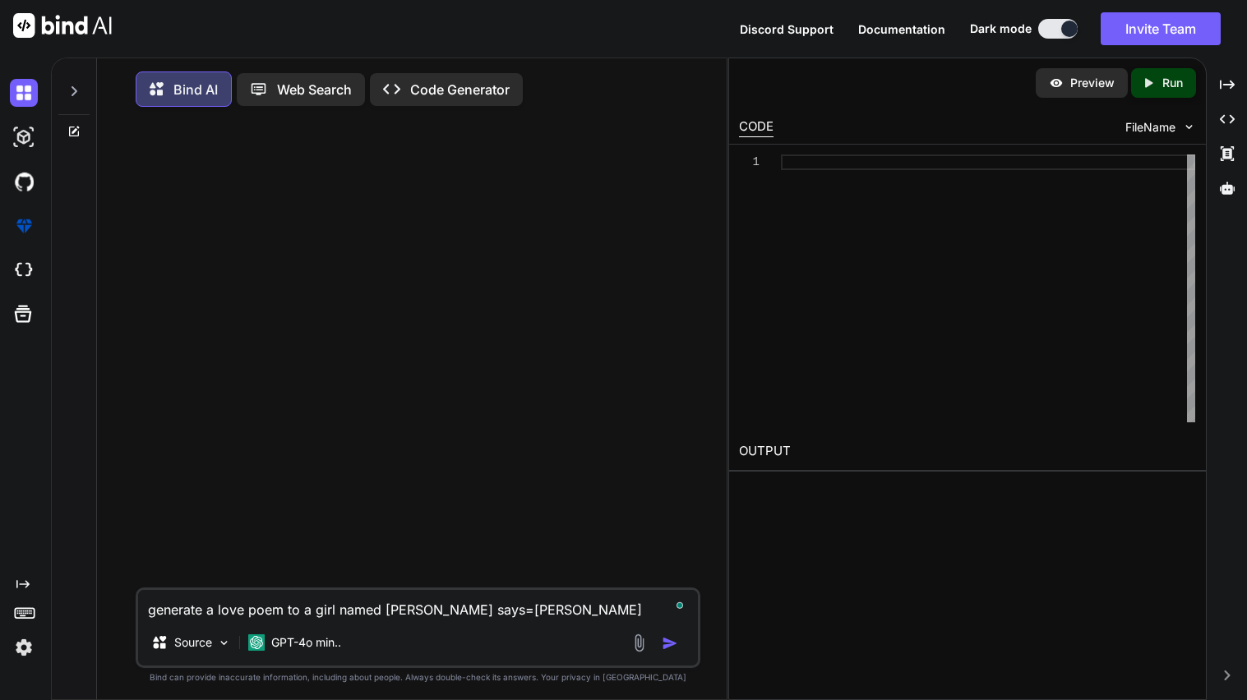
type textarea "x"
type textarea "generate a love poem to a girl named [PERSON_NAME] says=y"
type textarea "x"
type textarea "generate a love poem to a girl named [PERSON_NAME] says="
type textarea "x"
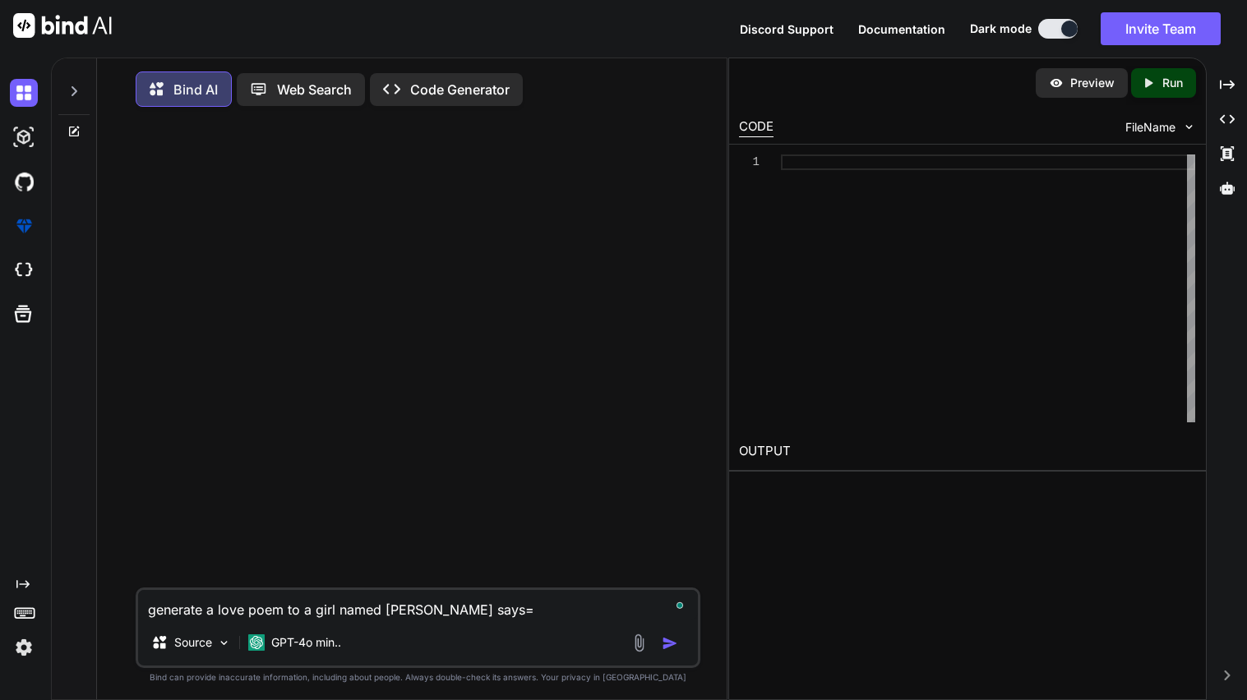
type textarea "generate a love poem to a girl named [PERSON_NAME] says"
type textarea "x"
type textarea "generate a love poem to a girl named [PERSON_NAME] say"
type textarea "x"
type textarea "generate a love poem to a girl named [PERSON_NAME]"
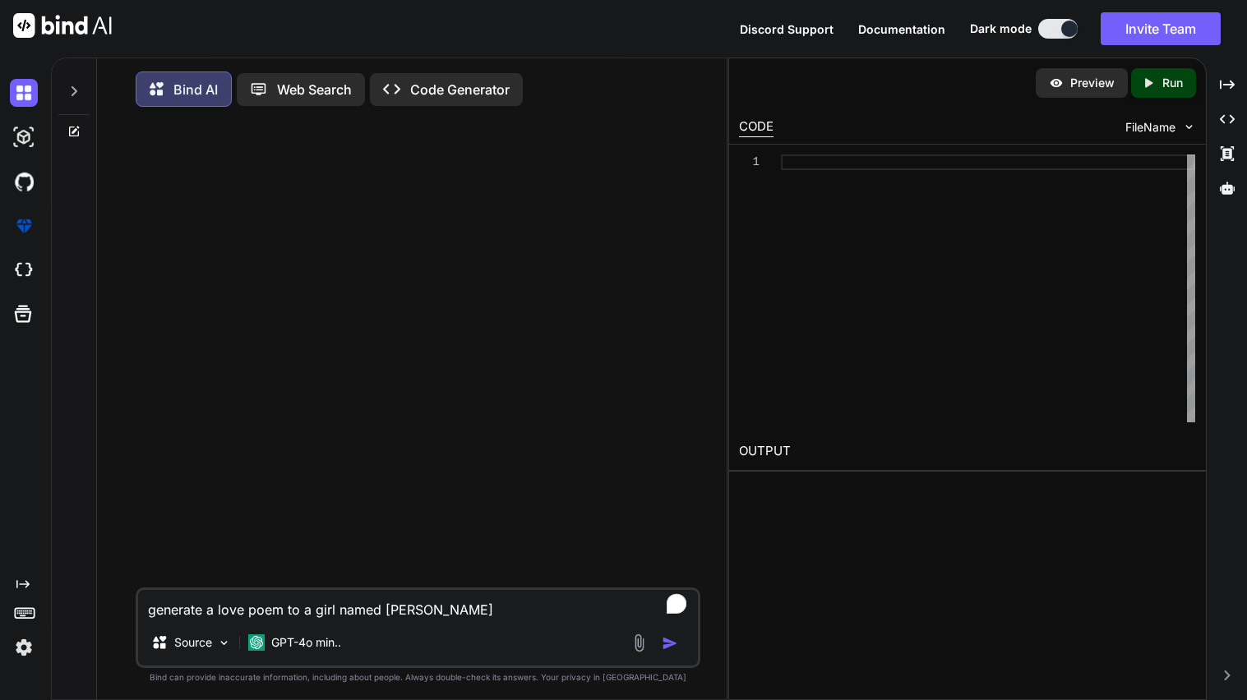
type textarea "x"
type textarea "generate a love poem to a girl named [PERSON_NAME]"
type textarea "x"
type textarea "generate a love poem to a girl named [PERSON_NAME] saying"
type textarea "x"
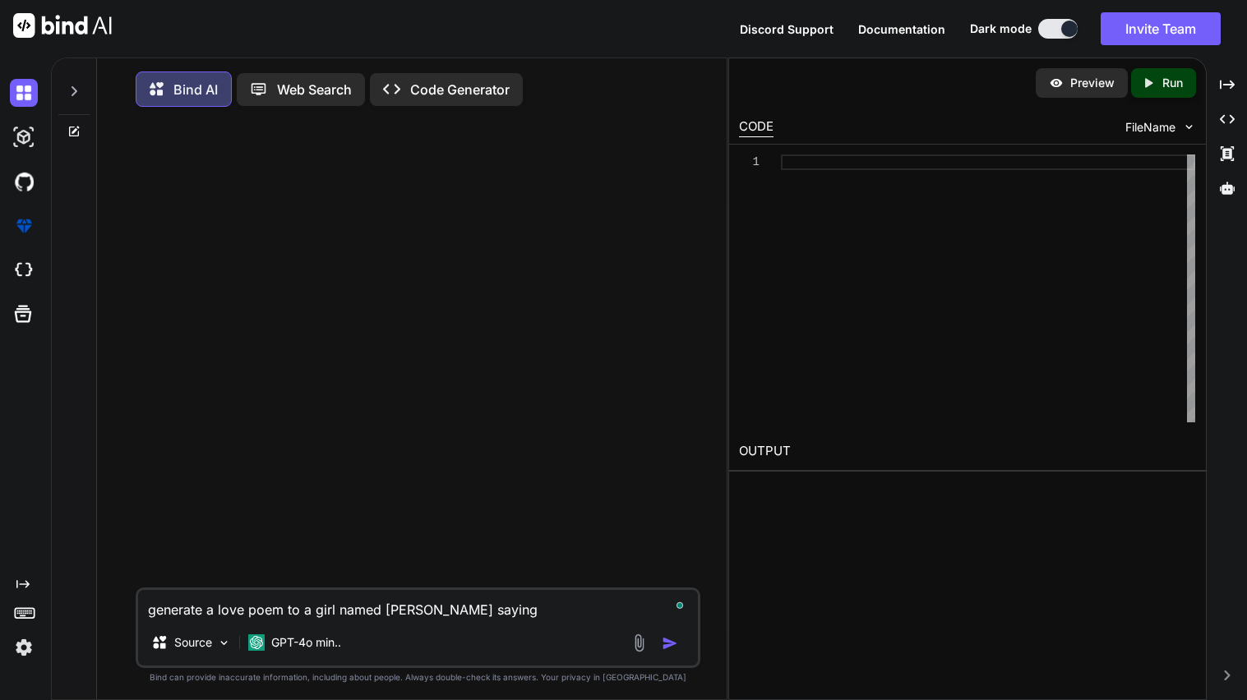
type textarea "generate a love poem to a girl named [PERSON_NAME] saying"
type textarea "x"
type textarea "generate a love poem to a girl named [PERSON_NAME] saying h"
type textarea "x"
type textarea "generate a love poem to a girl named [PERSON_NAME] saying ho"
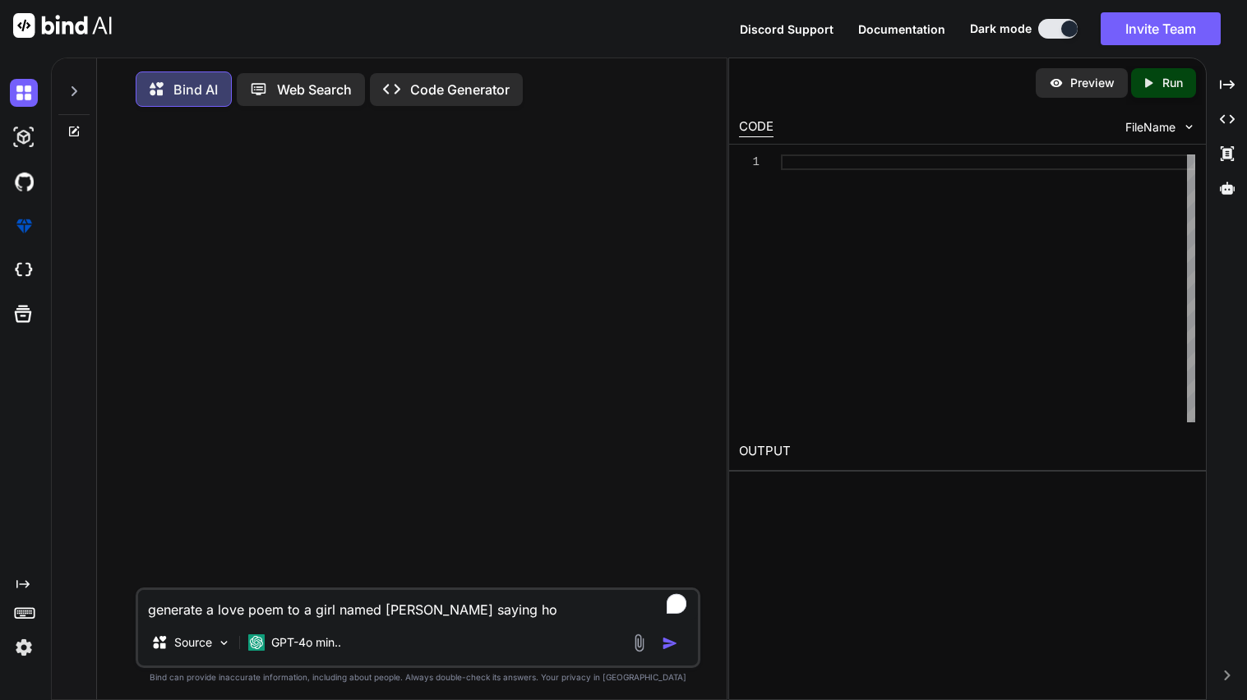
type textarea "x"
type textarea "generate a love poem to a girl named [PERSON_NAME] saying how"
type textarea "x"
type textarea "generate a love poem to a girl named [PERSON_NAME] saying how"
type textarea "x"
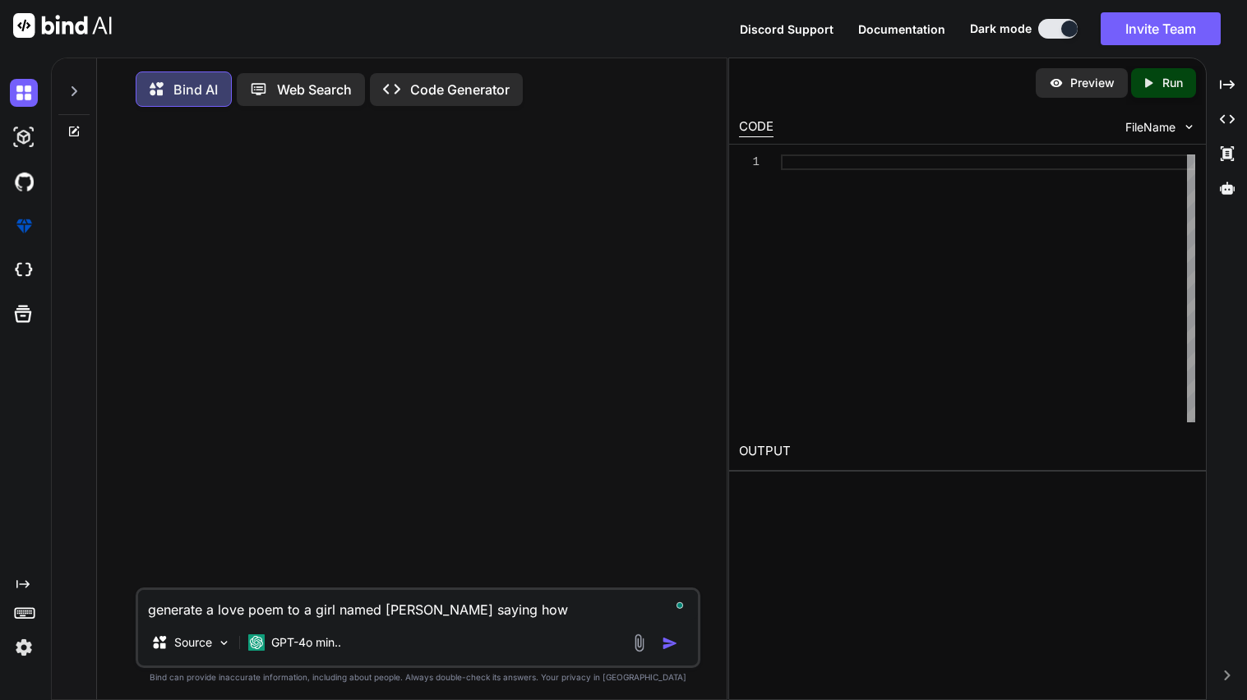
type textarea "generate a love poem to a girl named [PERSON_NAME] saying how i"
type textarea "x"
type textarea "generate a love poem to a girl named [PERSON_NAME] saying how iv"
type textarea "x"
type textarea "generate a love poem to a girl named [PERSON_NAME] saying how ive"
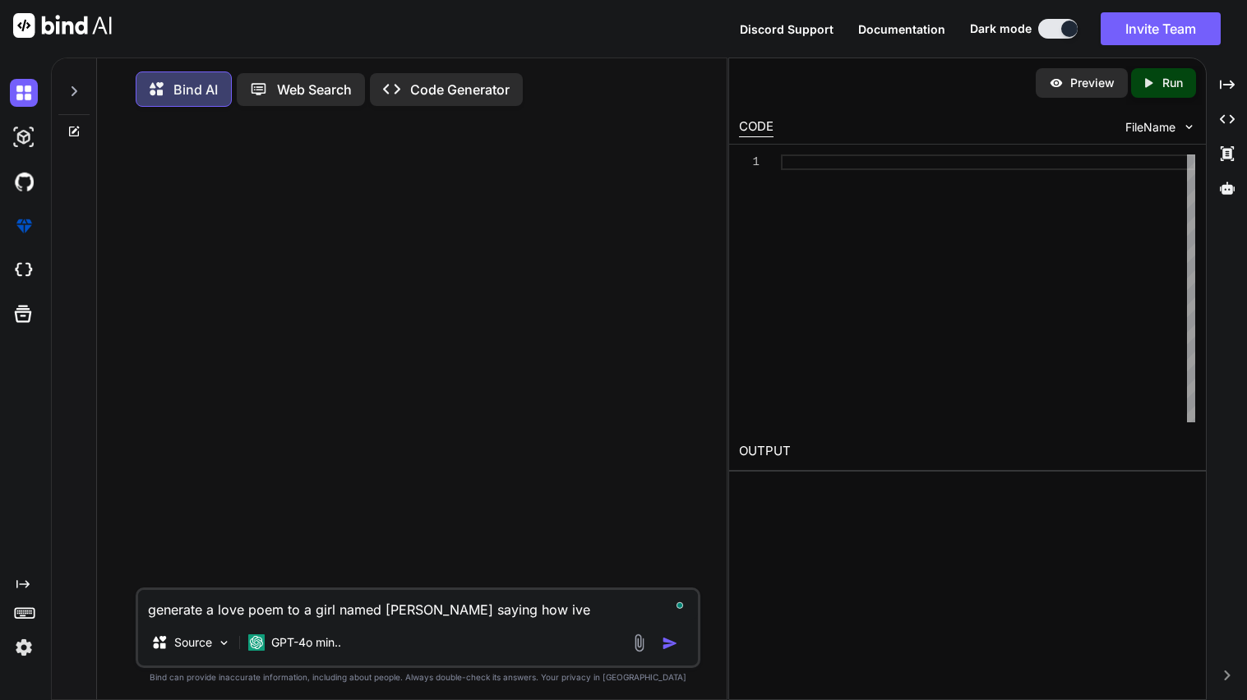
type textarea "x"
type textarea "generate a love poem to a girl named [PERSON_NAME] saying how ive"
type textarea "x"
type textarea "generate a love poem to a girl named [PERSON_NAME] saying how ive d"
type textarea "x"
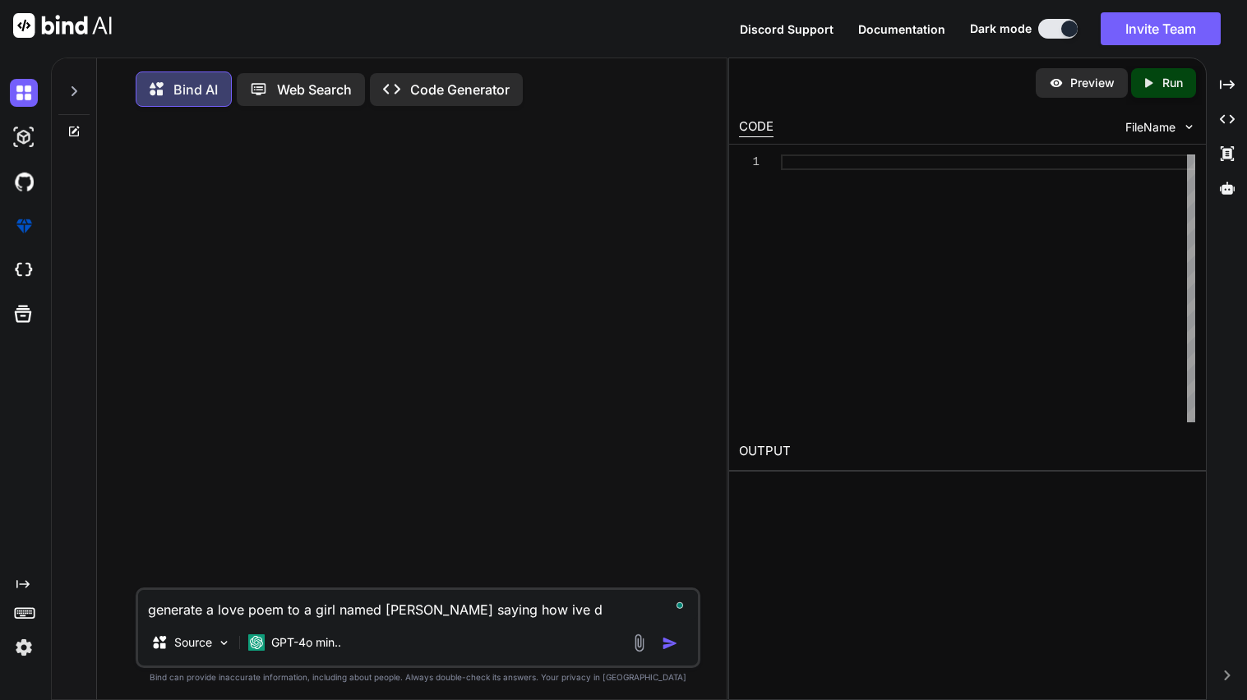
type textarea "generate a love poem to a girl named [PERSON_NAME] saying how ive dr"
type textarea "x"
type textarea "generate a love poem to a girl named [PERSON_NAME] saying how ive dre"
type textarea "x"
type textarea "generate a love poem to a girl named [PERSON_NAME] saying how ive drea"
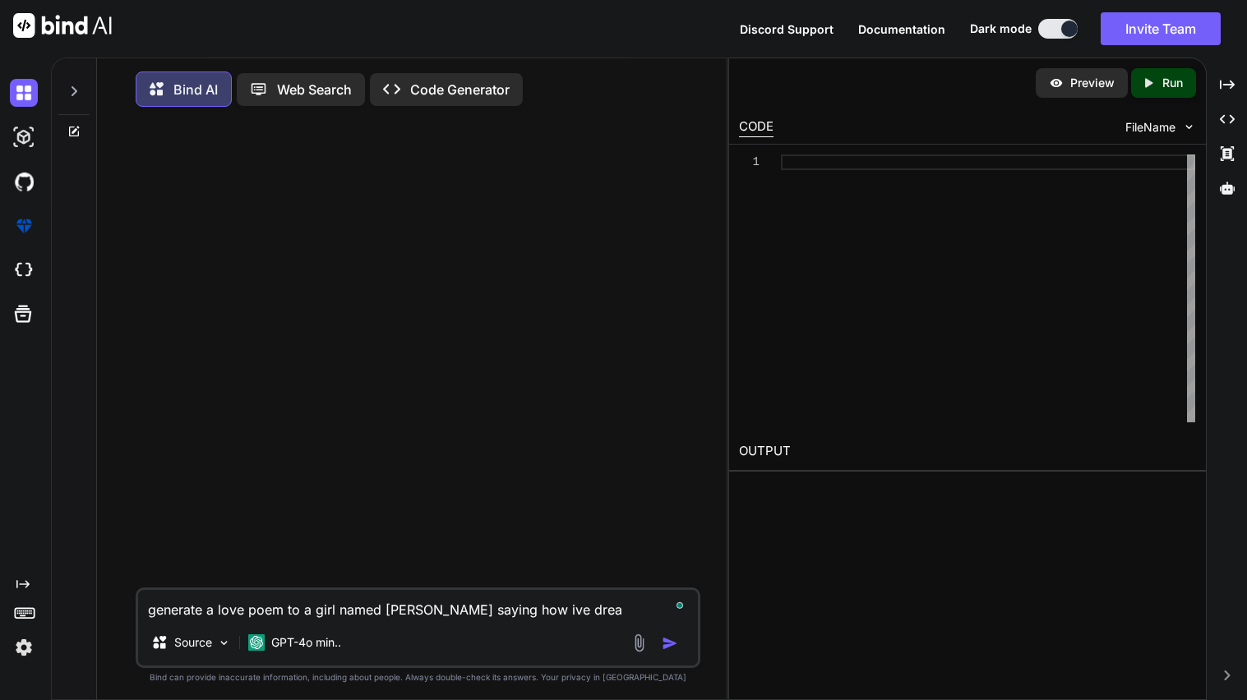
type textarea "x"
type textarea "generate a love poem to a girl named [PERSON_NAME] saying how ive drea,"
type textarea "x"
type textarea "generate a love poem to a girl named [PERSON_NAME] saying how ive drea,]"
type textarea "x"
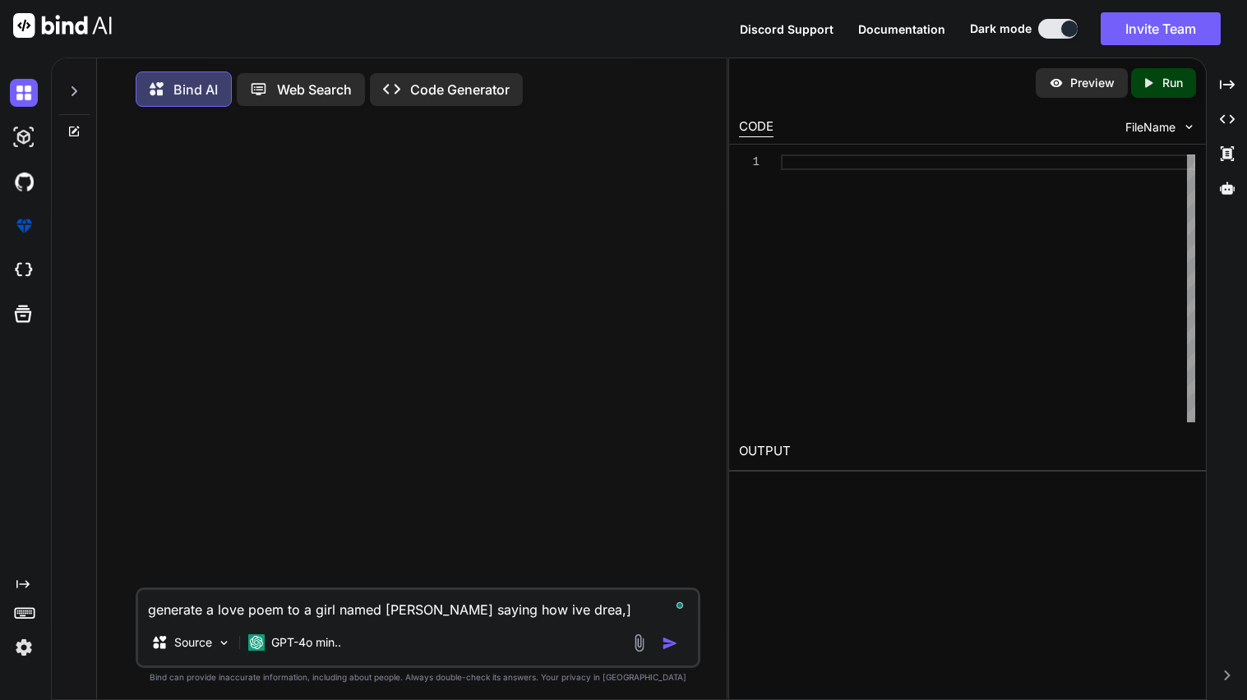
type textarea "generate a love poem to a girl named [PERSON_NAME] saying how ive drea,"
type textarea "x"
type textarea "generate a love poem to a girl named [PERSON_NAME] saying how ive drea"
type textarea "x"
type textarea "generate a love poem to a girl named [PERSON_NAME] saying how ive dream"
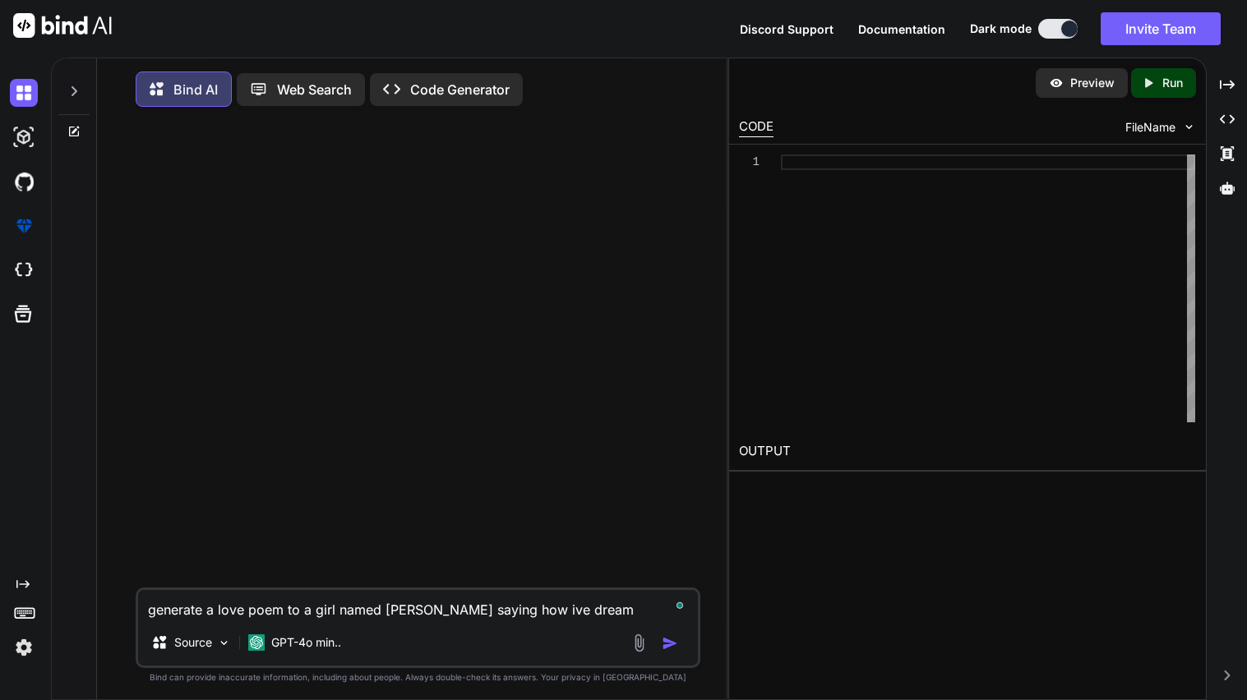
type textarea "x"
type textarea "generate a love poem to a girl named [PERSON_NAME] saying how ive dreame"
type textarea "x"
type textarea "generate a love poem to a girl named [PERSON_NAME] saying how ive dreamed"
type textarea "x"
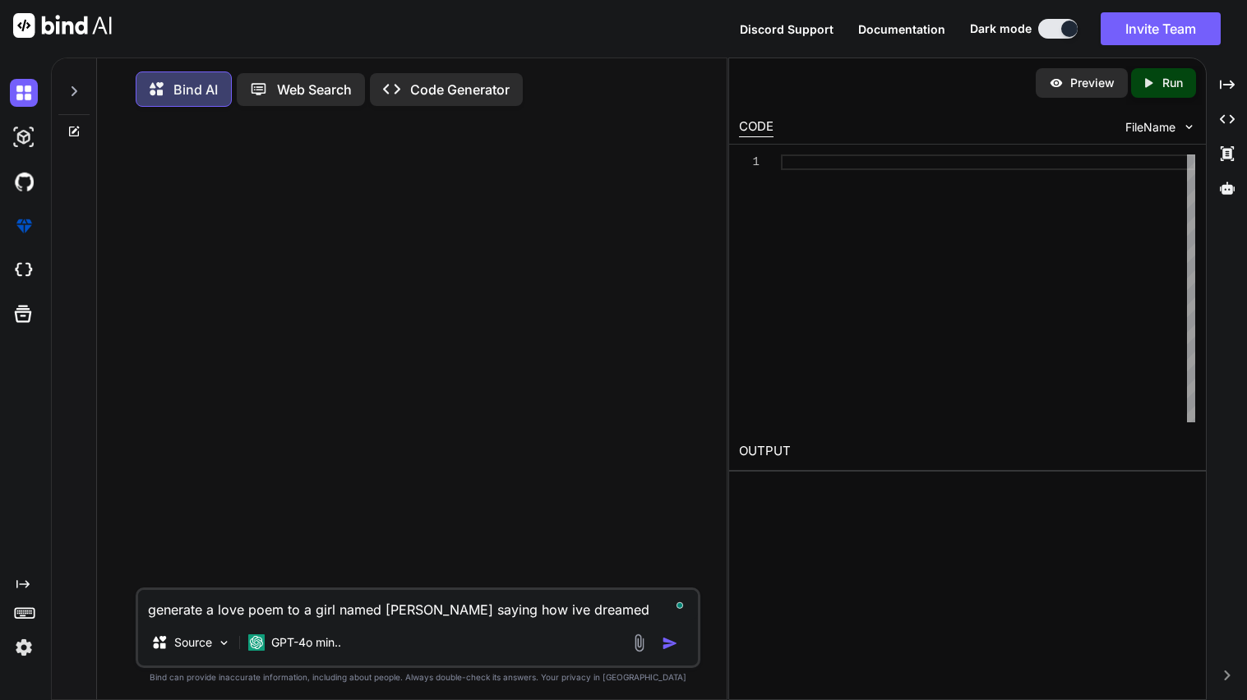
type textarea "generate a love poem to a girl named [PERSON_NAME] saying how ive dreamed"
type textarea "x"
type textarea "generate a love poem to a girl named [PERSON_NAME] saying how ive dreamed a"
type textarea "x"
type textarea "generate a love poem to a girl named [PERSON_NAME] saying how ive dreamed ab"
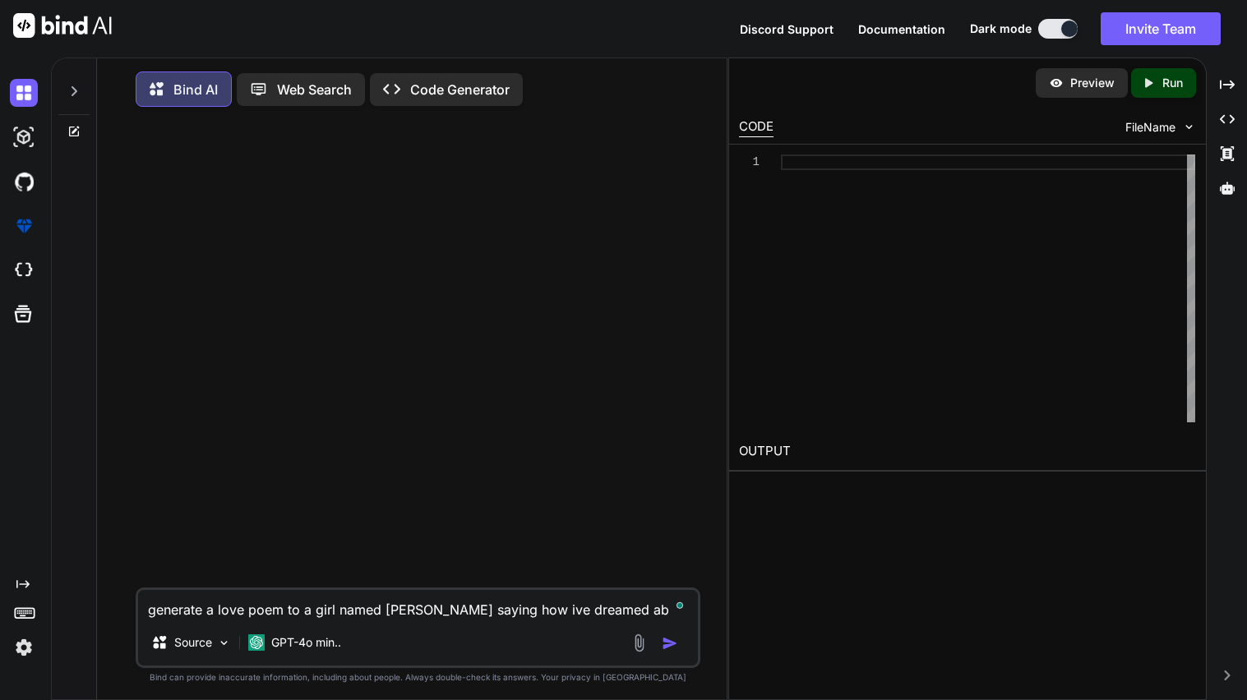
type textarea "x"
type textarea "generate a love poem to a girl named [PERSON_NAME] saying how ive dreamed abo"
type textarea "x"
type textarea "generate a love poem to a girl named [PERSON_NAME] saying how ive dreamed abou"
type textarea "x"
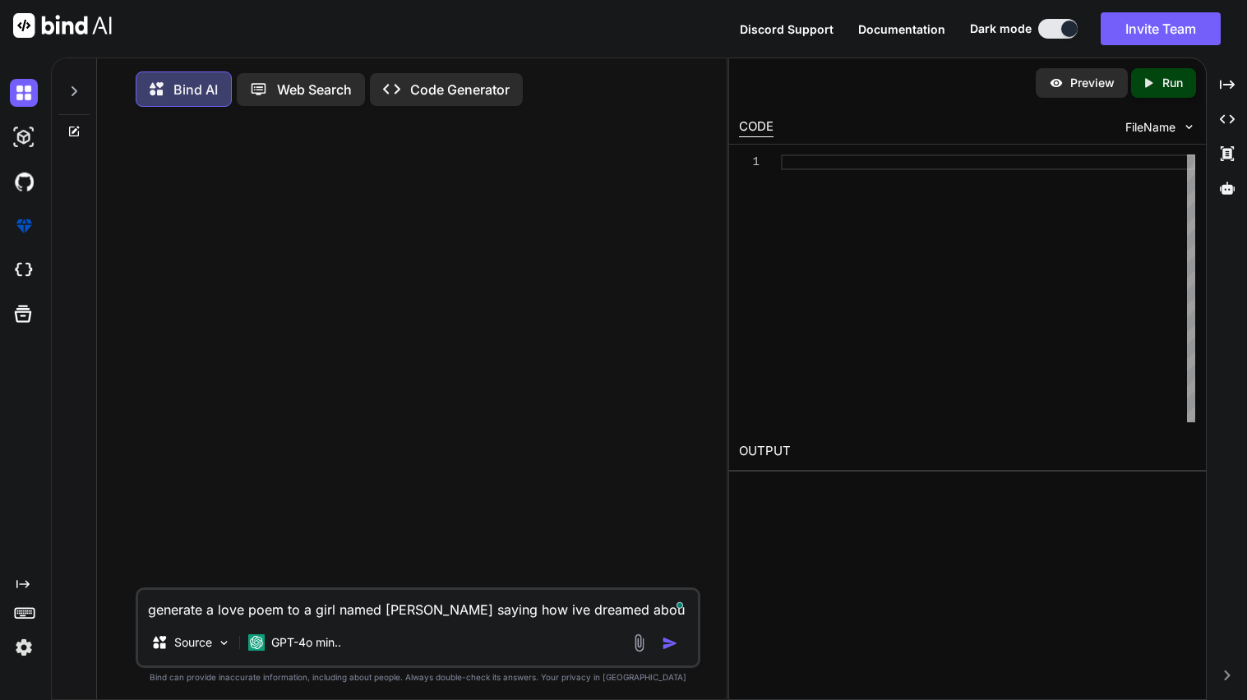
type textarea "generate a love poem to a girl named [PERSON_NAME] saying how ive dreamed about"
type textarea "x"
type textarea "generate a love poem to a girl named [PERSON_NAME] saying how ive dreamed about"
type textarea "x"
type textarea "generate a love poem to a girl named [PERSON_NAME] saying how ive dreamed about…"
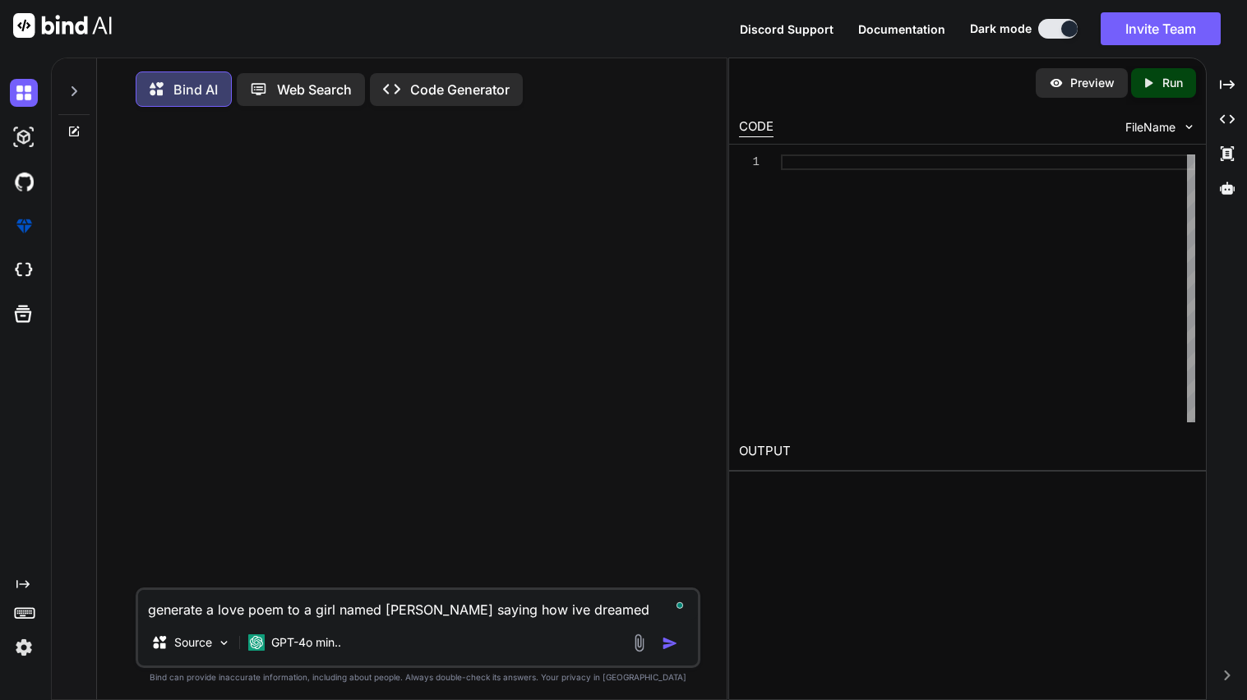
type textarea "x"
type textarea "generate a love poem to a girl named [PERSON_NAME] saying how ive dreamed about…"
type textarea "x"
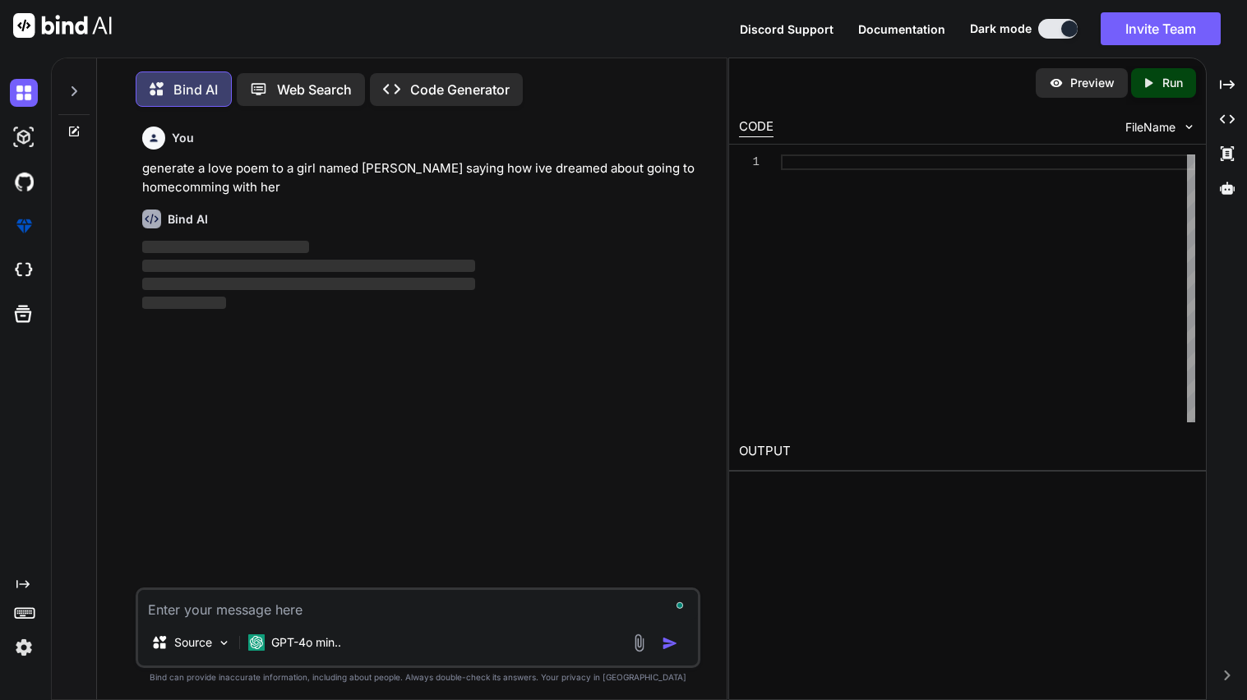
scroll to position [7, 0]
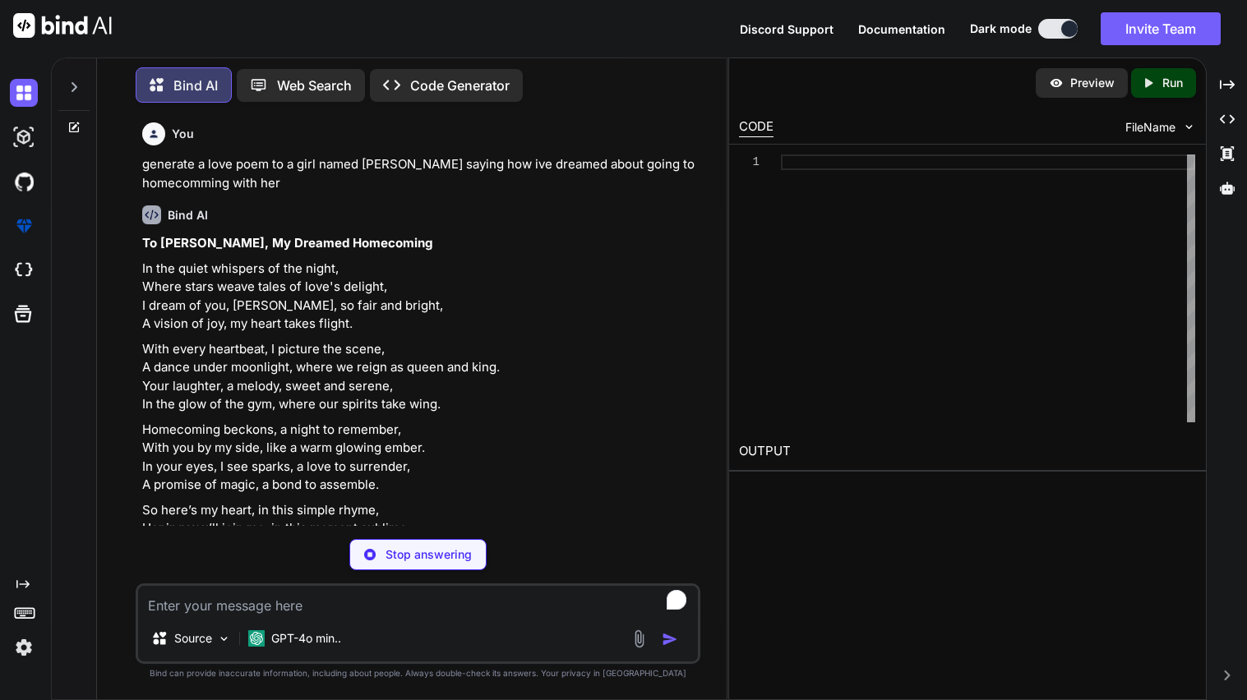
click at [265, 607] on textarea "To enrich screen reader interactions, please activate Accessibility in Grammarl…" at bounding box center [418, 601] width 560 height 30
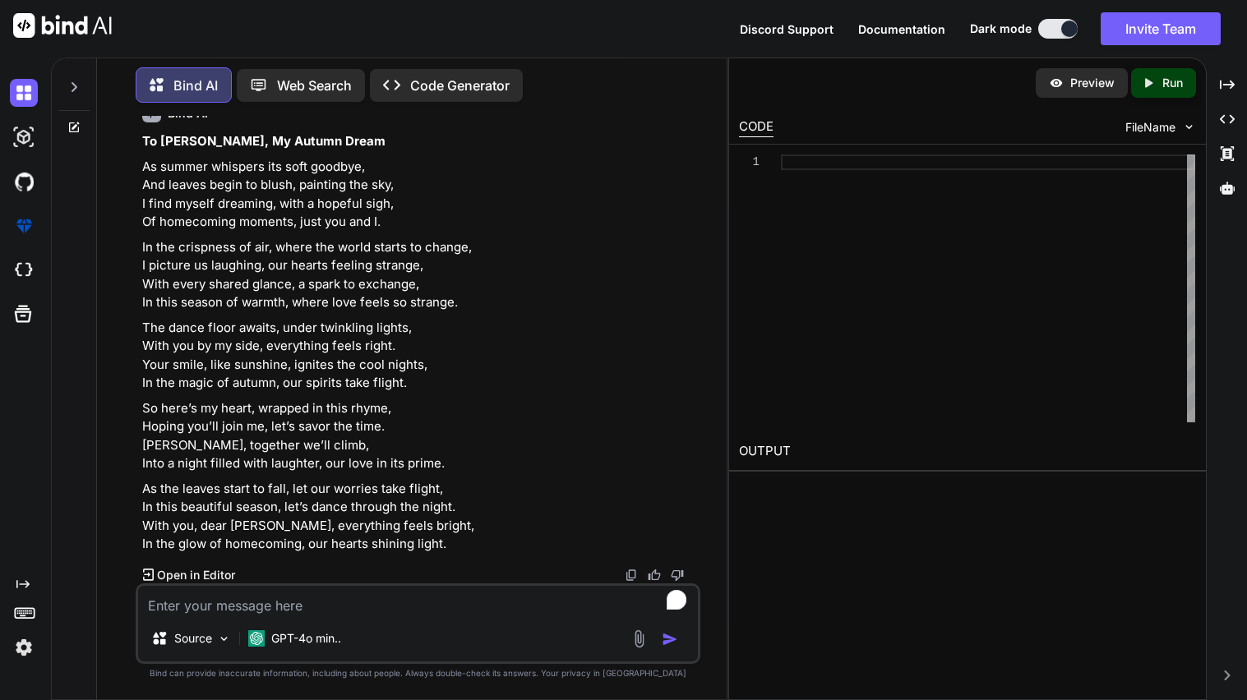
scroll to position [2032, 0]
click at [273, 599] on textarea "To enrich screen reader interactions, please activate Accessibility in Grammarl…" at bounding box center [418, 601] width 560 height 30
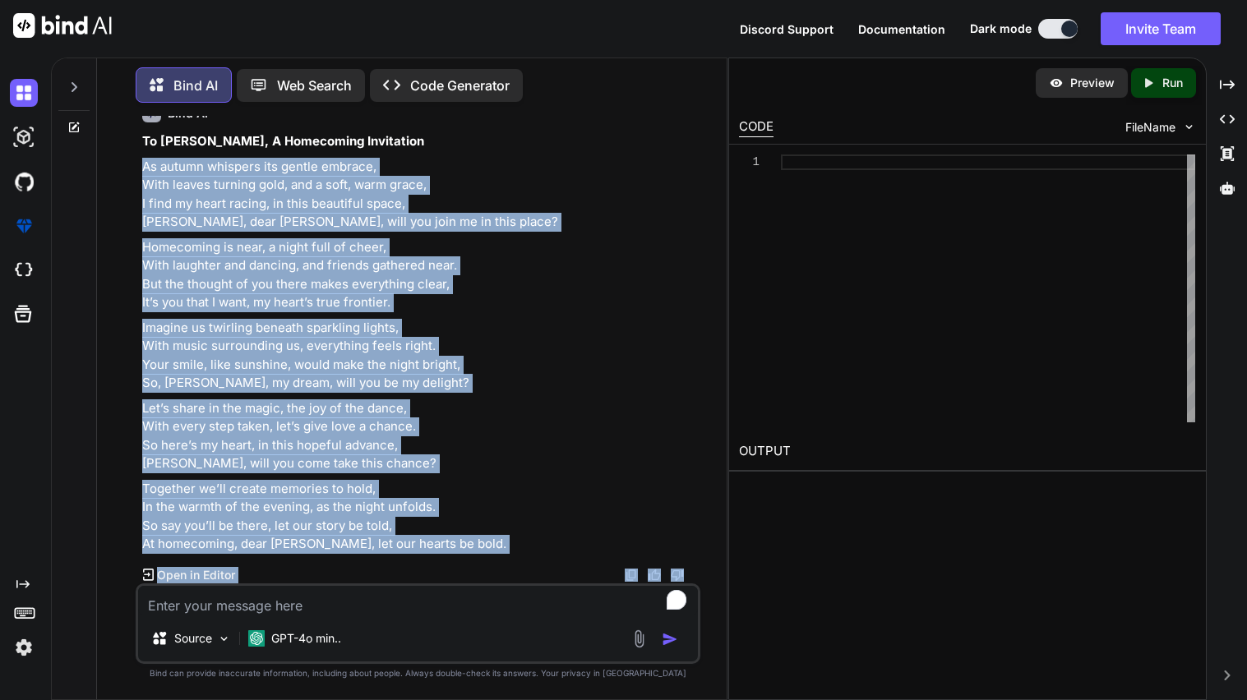
scroll to position [2858, 0]
drag, startPoint x: 144, startPoint y: 361, endPoint x: 441, endPoint y: 540, distance: 347.3
click at [441, 540] on div "To [PERSON_NAME], A Homecoming Invitation As autumn whispers its gentle embrace…" at bounding box center [419, 343] width 555 height 422
copy div "As autumn whispers its gentle embrace, With leaves turning gold, and a soft, wa…"
click at [337, 608] on textarea "To enrich screen reader interactions, please activate Accessibility in Grammarl…" at bounding box center [418, 601] width 560 height 30
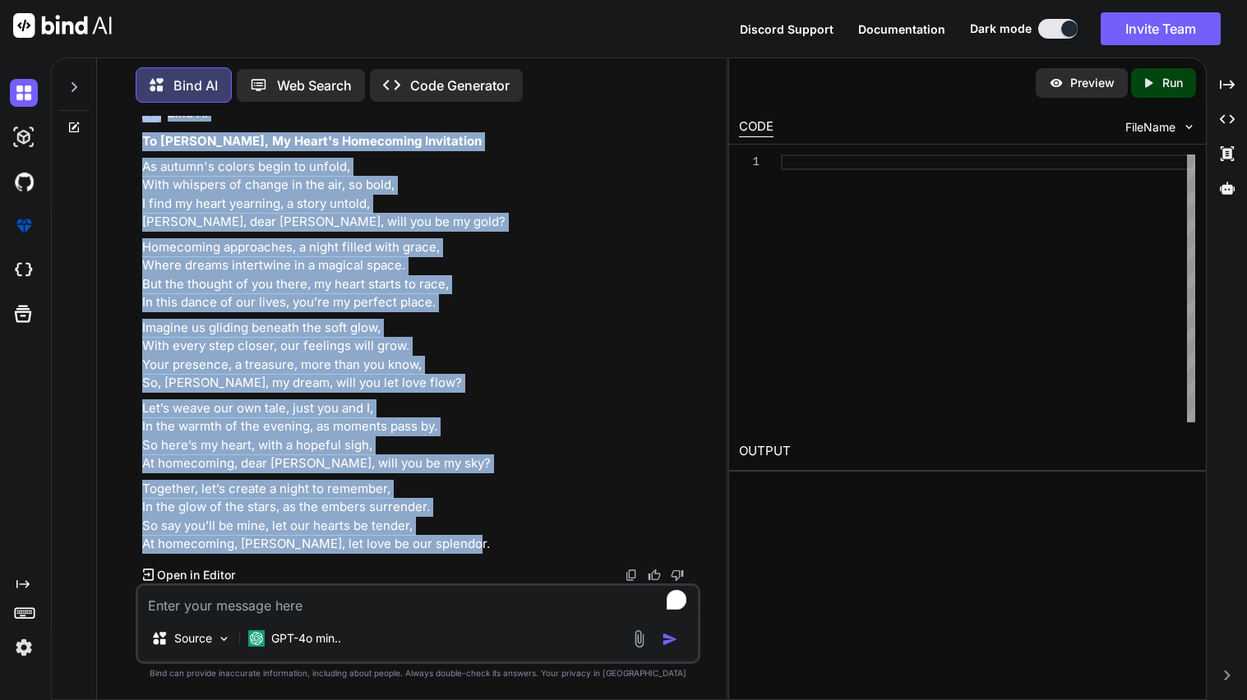
scroll to position [4148, 0]
drag, startPoint x: 457, startPoint y: 548, endPoint x: 142, endPoint y: 256, distance: 429.2
click at [142, 256] on div "To [PERSON_NAME], My Heart's Homecoming Invitation As autumn's colors begin to …" at bounding box center [419, 343] width 555 height 422
copy div "As autumn's colors begin to unfold, With whispers of change in the air, so bold…"
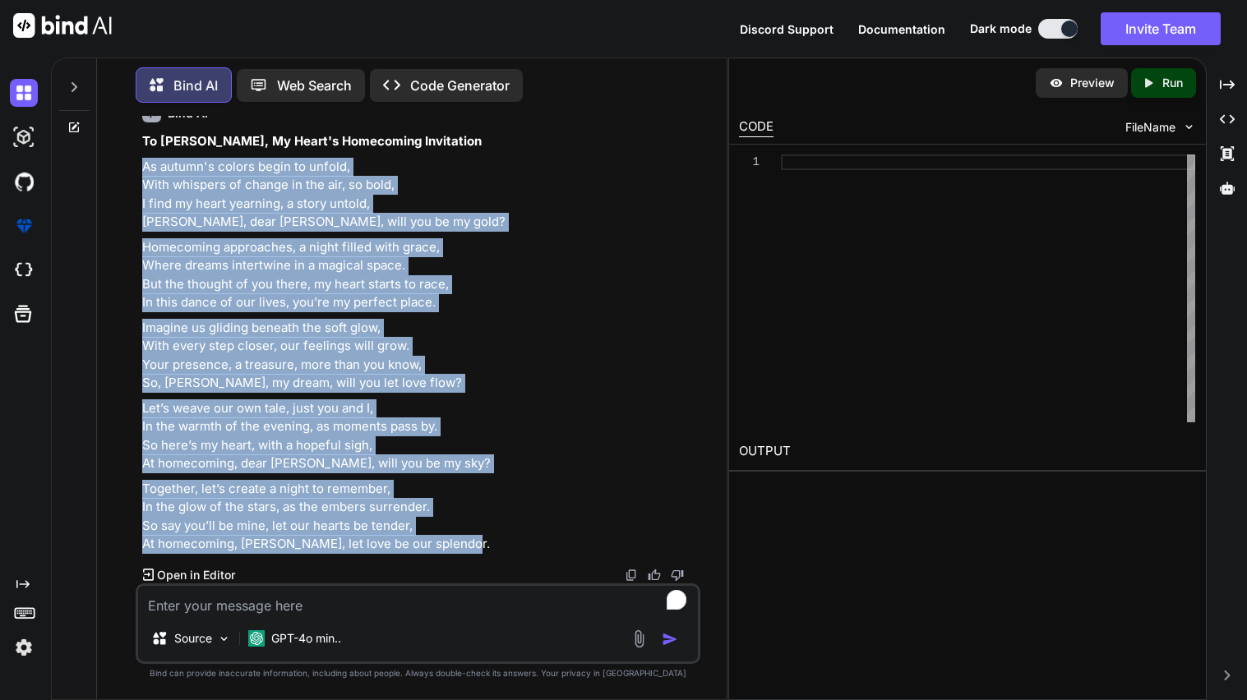
click at [237, 510] on p "Together, let’s create a night to remember, In the glow of the stars, as the em…" at bounding box center [419, 517] width 555 height 74
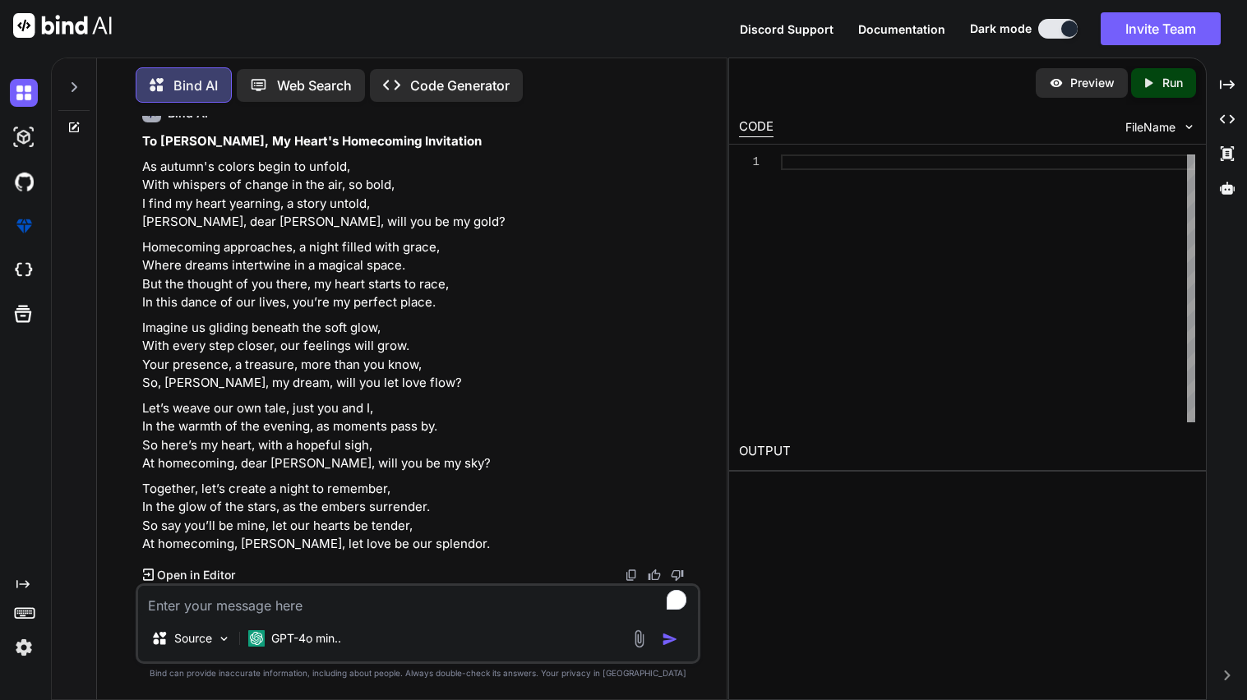
click at [250, 595] on textarea "To enrich screen reader interactions, please activate Accessibility in Grammarl…" at bounding box center [418, 601] width 560 height 30
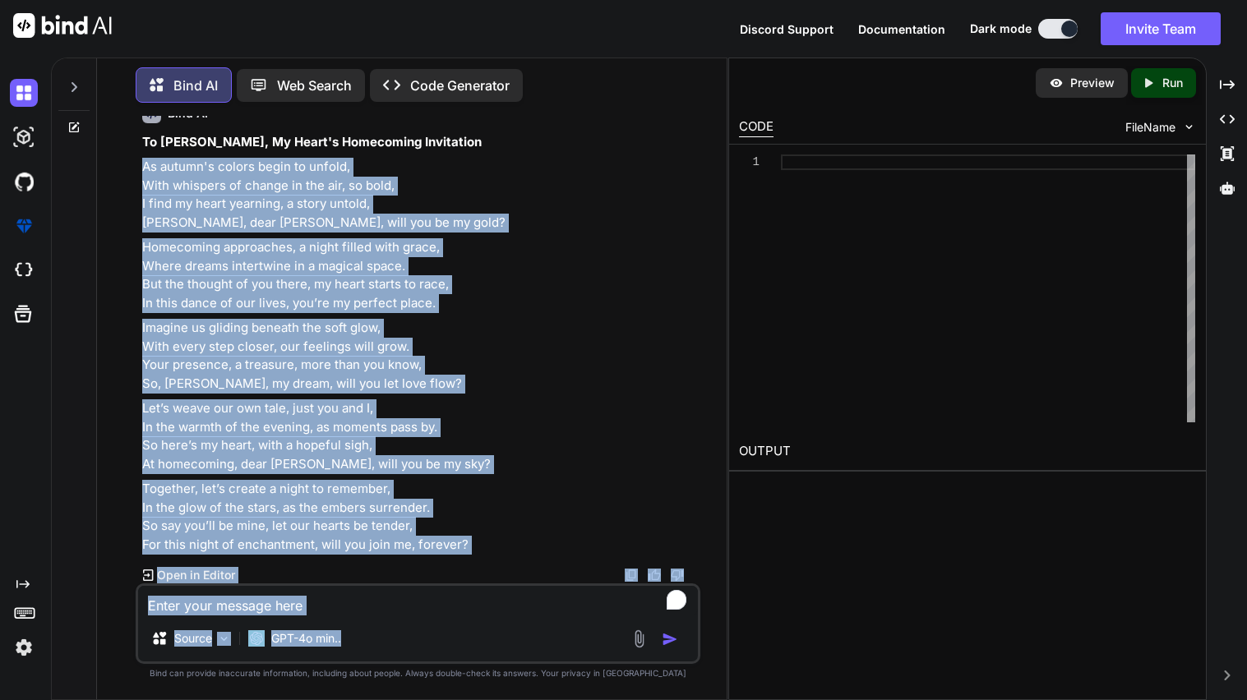
scroll to position [5360, 0]
drag, startPoint x: 141, startPoint y: 456, endPoint x: 476, endPoint y: 551, distance: 348.4
click at [476, 551] on div "You generate a love poem to a girl named [PERSON_NAME] saying how ive dreamed a…" at bounding box center [419, 350] width 561 height 468
copy div "As autumn's colors begin to unfold, With whispers of change in the air, so bold…"
